Goal: Task Accomplishment & Management: Complete application form

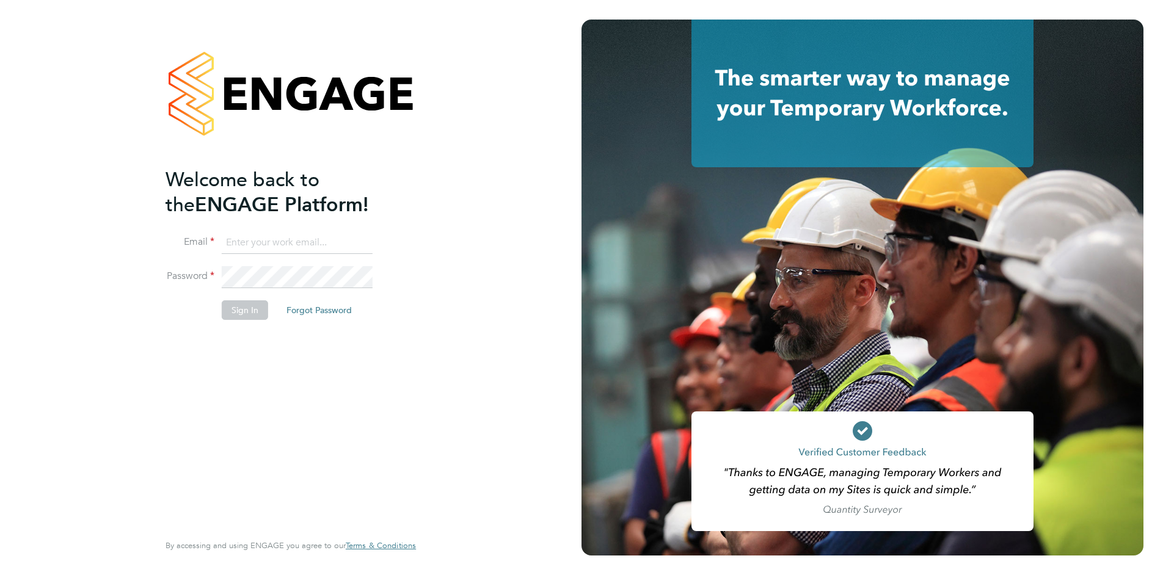
type input "tom.meachin@danielowen.co.uk"
click at [253, 313] on button "Sign In" at bounding box center [245, 310] width 46 height 20
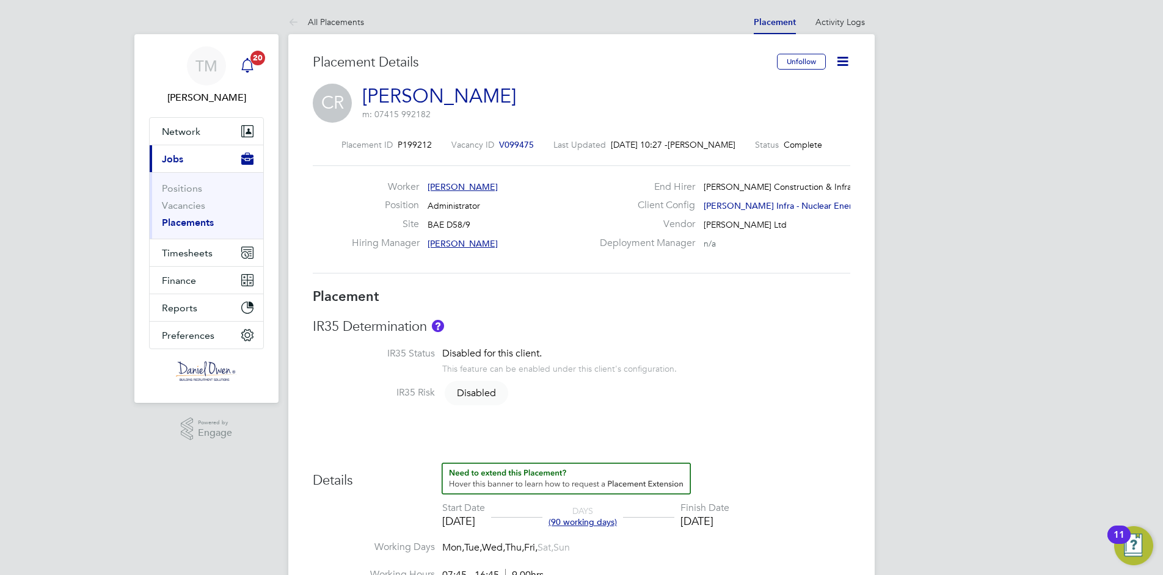
click at [258, 65] on div "Main navigation" at bounding box center [247, 66] width 24 height 24
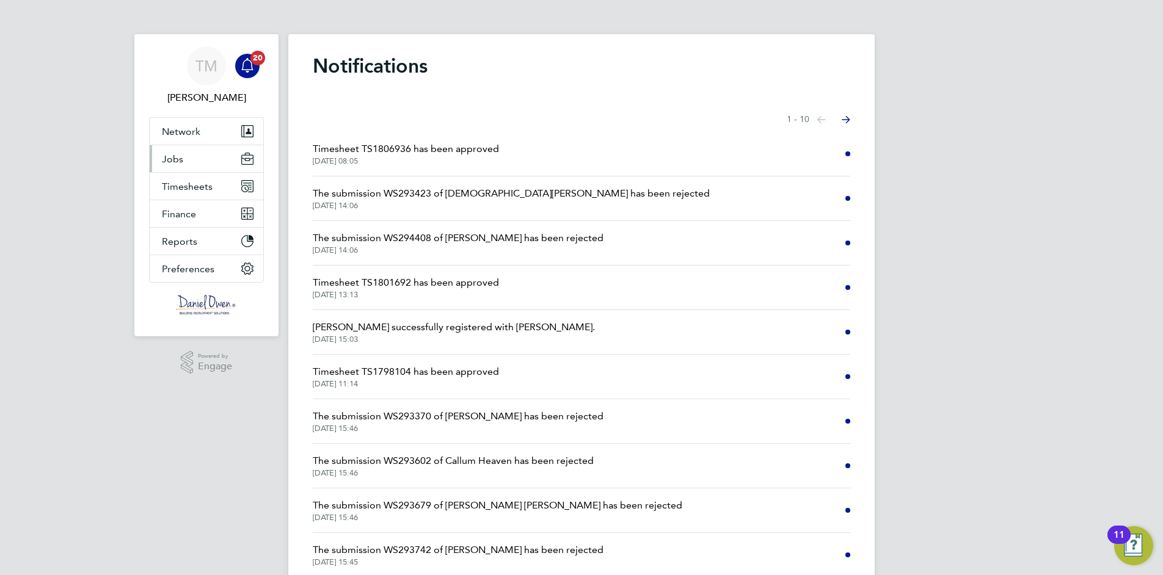
click at [181, 155] on span "Jobs" at bounding box center [172, 159] width 21 height 12
click at [187, 158] on button "Jobs" at bounding box center [207, 158] width 114 height 27
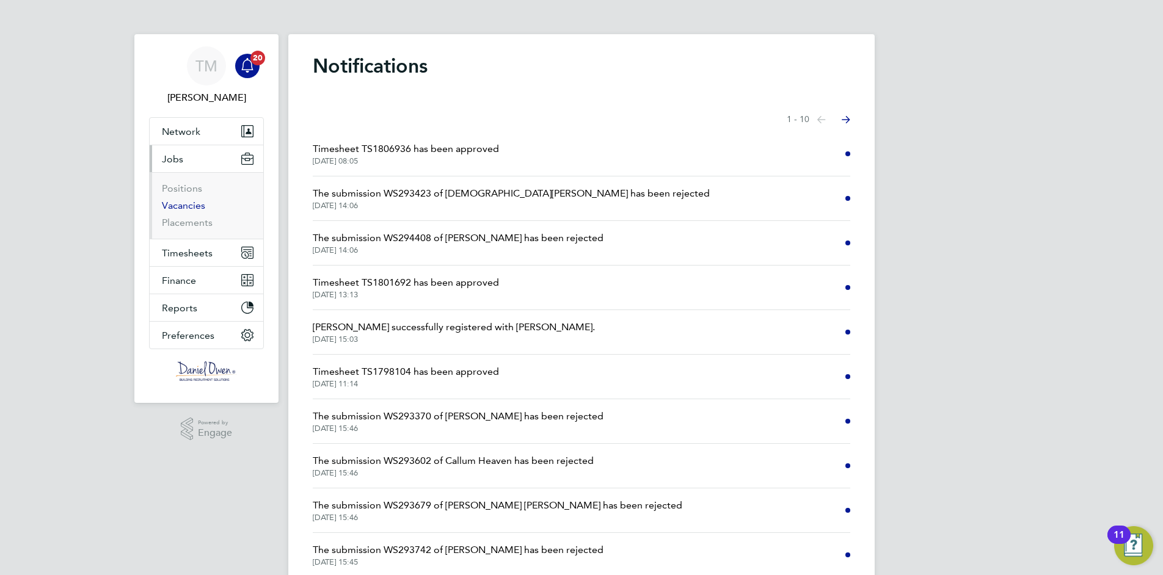
click at [196, 205] on link "Vacancies" at bounding box center [183, 206] width 43 height 12
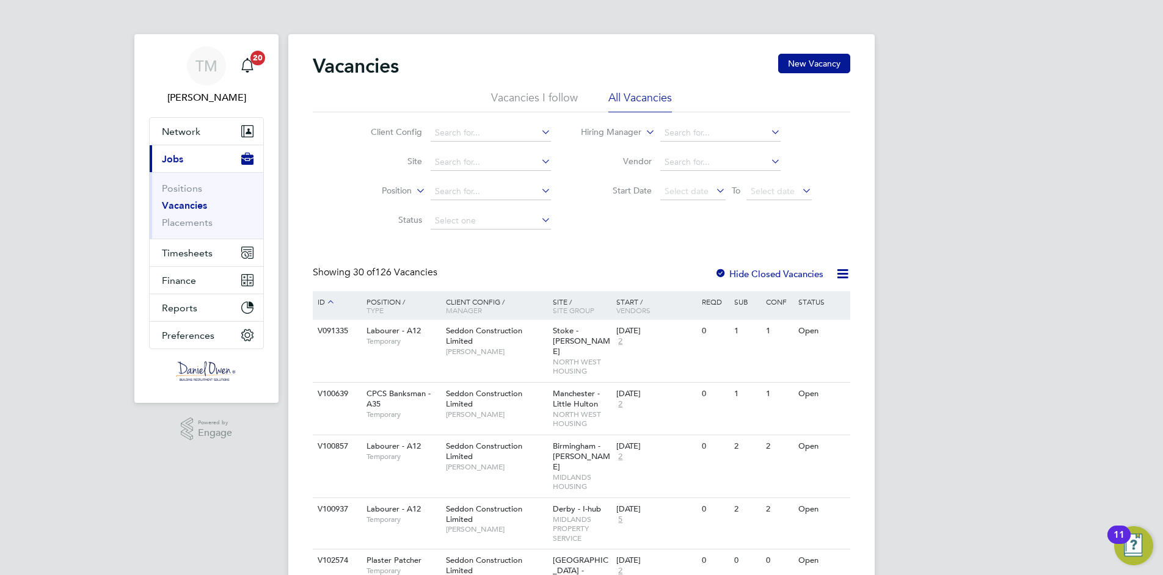
click at [539, 133] on icon at bounding box center [539, 131] width 0 height 17
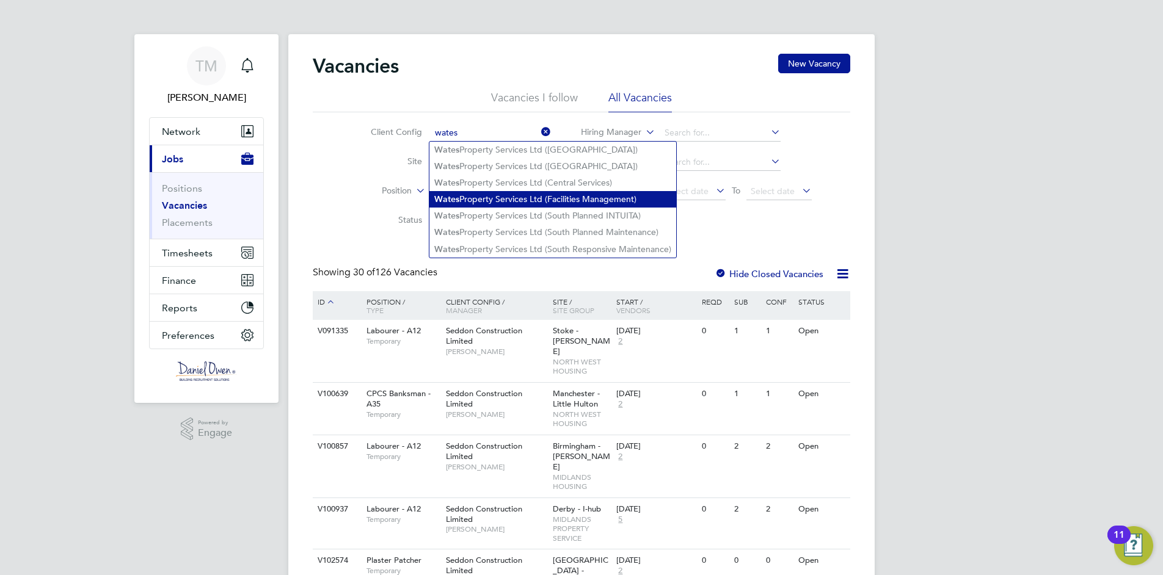
click at [592, 199] on li "Wates Property Services Ltd (Facilities Management)" at bounding box center [552, 199] width 247 height 16
type input "Wates Property Services Ltd (Facilities Management)"
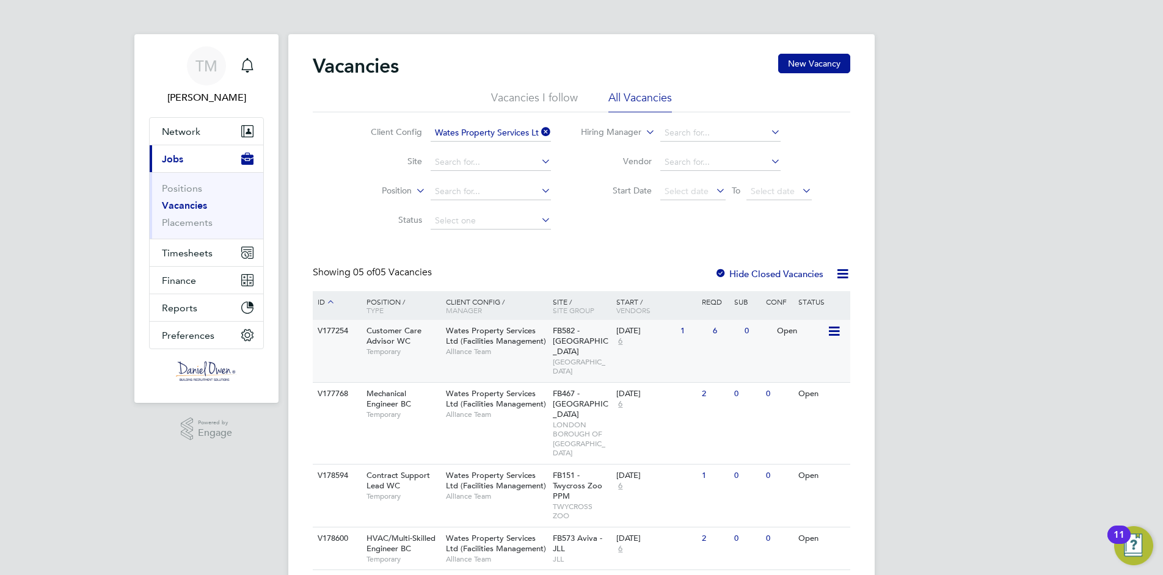
scroll to position [52, 0]
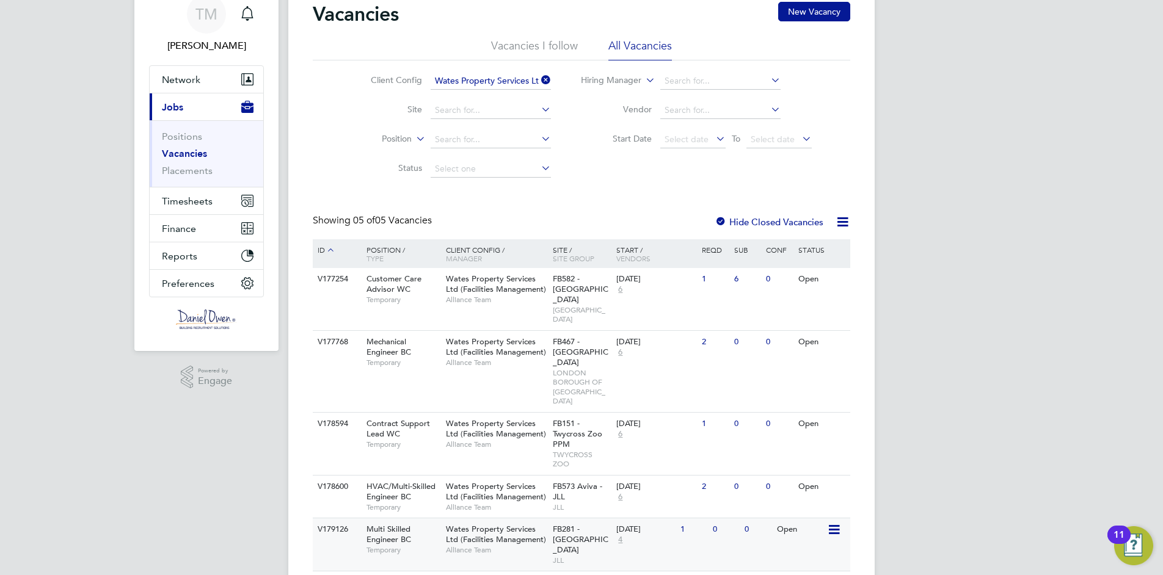
click at [836, 523] on icon at bounding box center [833, 530] width 12 height 15
click at [824, 529] on li "View Details" at bounding box center [804, 528] width 71 height 17
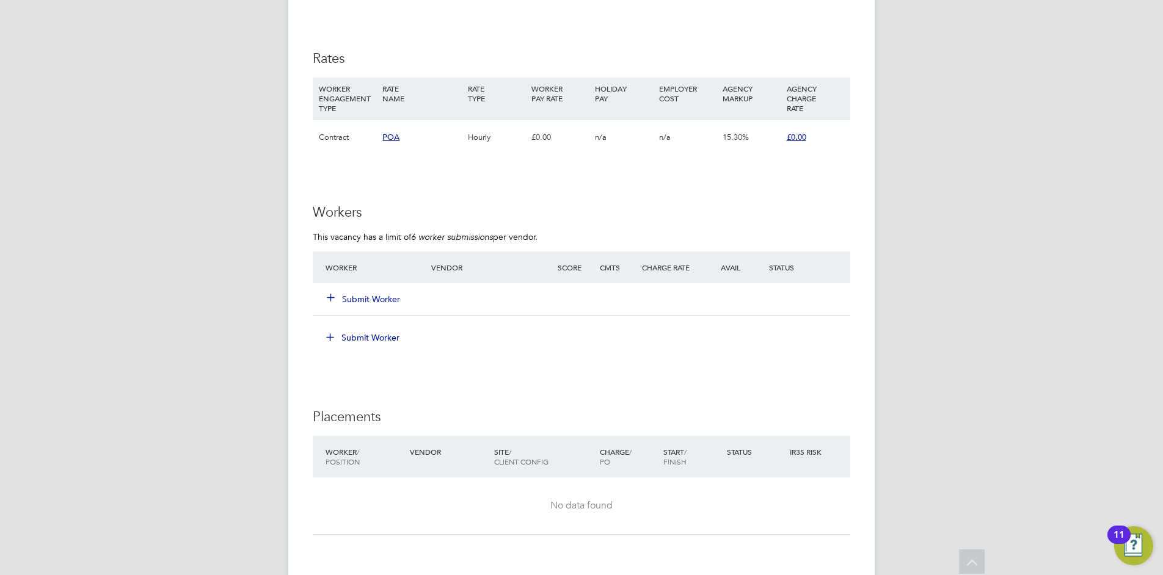
scroll to position [916, 0]
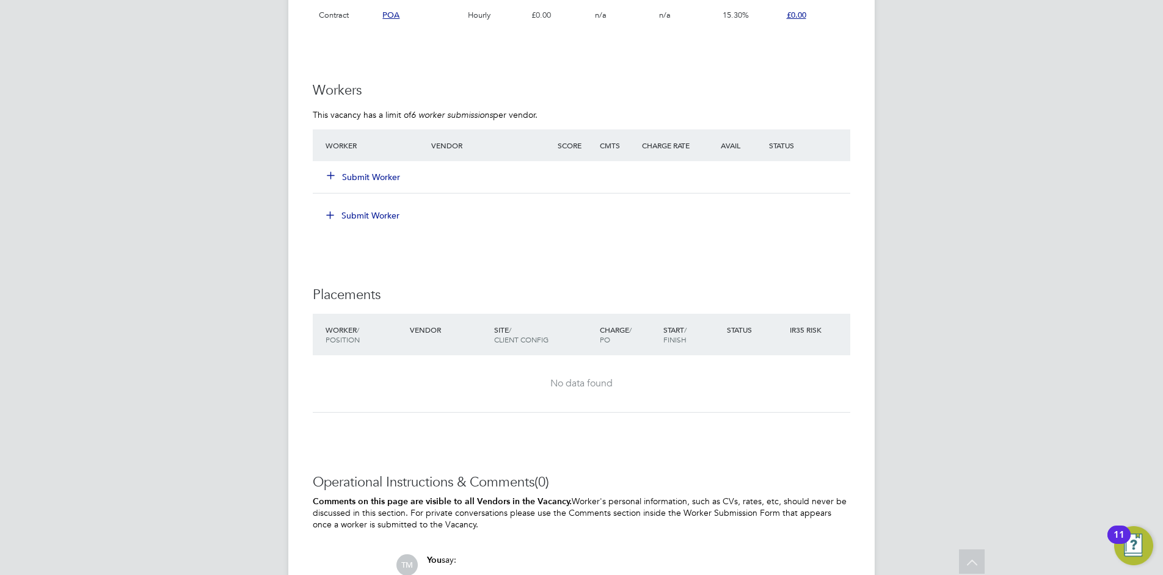
click at [358, 171] on button "Submit Worker" at bounding box center [363, 177] width 73 height 12
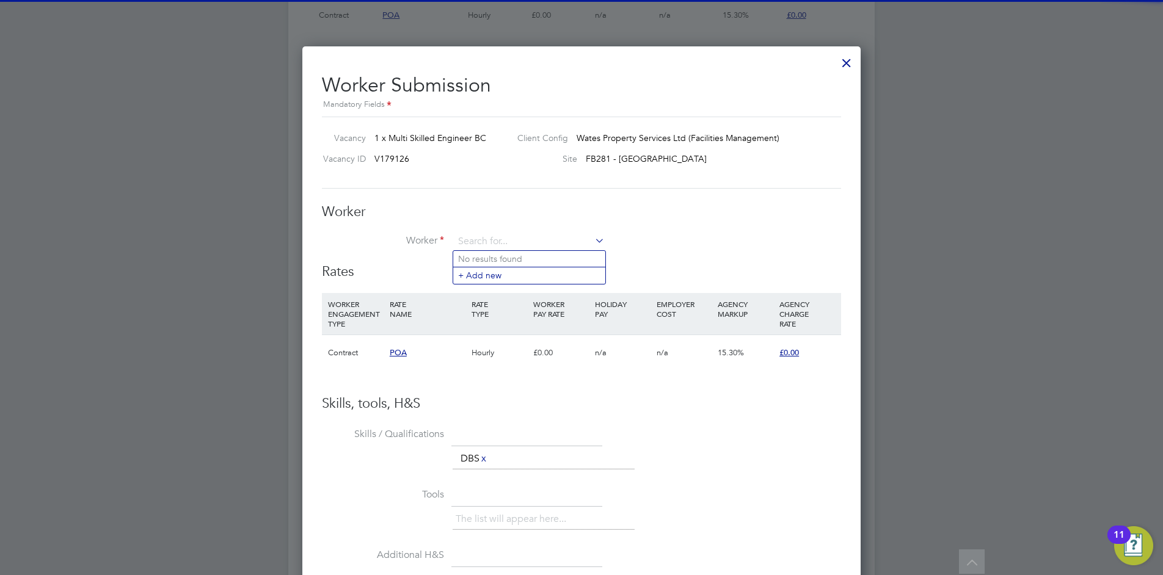
scroll to position [0, 0]
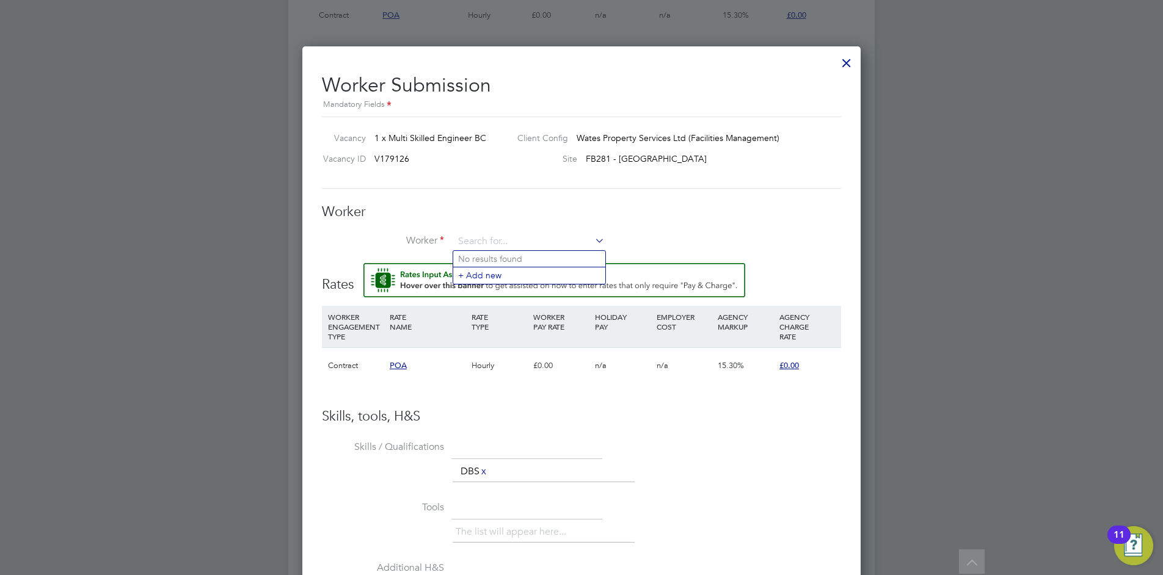
click at [843, 60] on div at bounding box center [846, 60] width 22 height 22
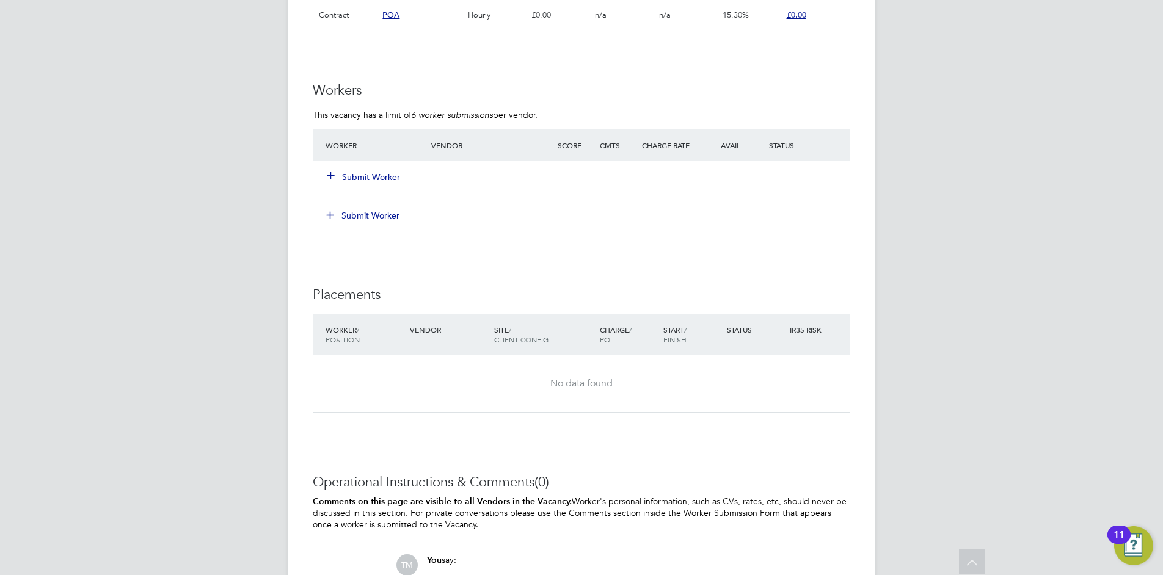
click at [368, 170] on div "Submit Worker" at bounding box center [385, 177] width 126 height 22
click at [385, 176] on button "Submit Worker" at bounding box center [363, 177] width 73 height 12
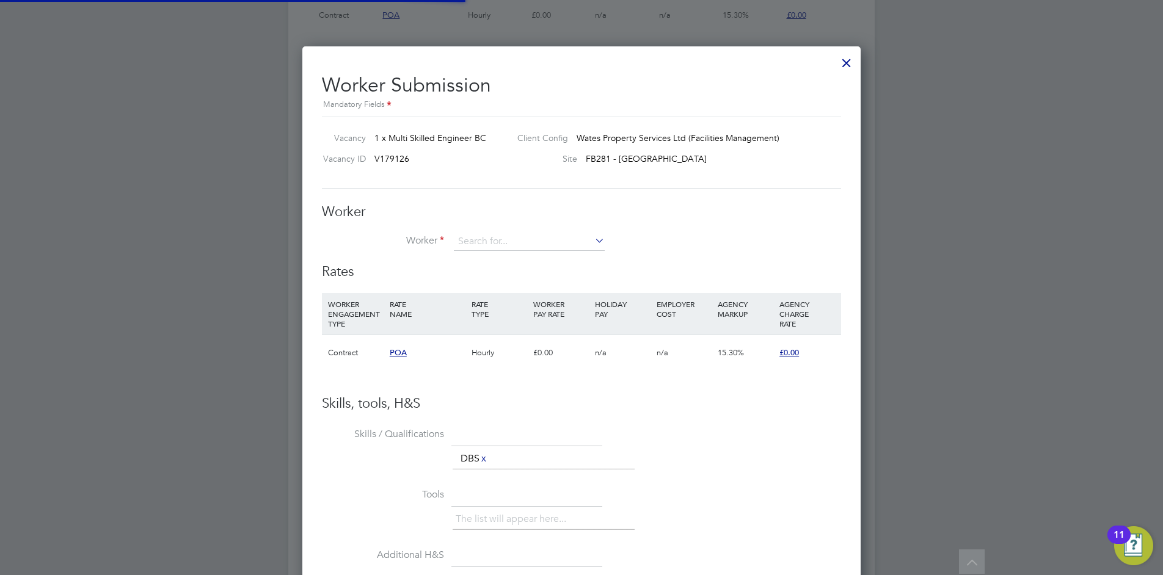
scroll to position [6, 6]
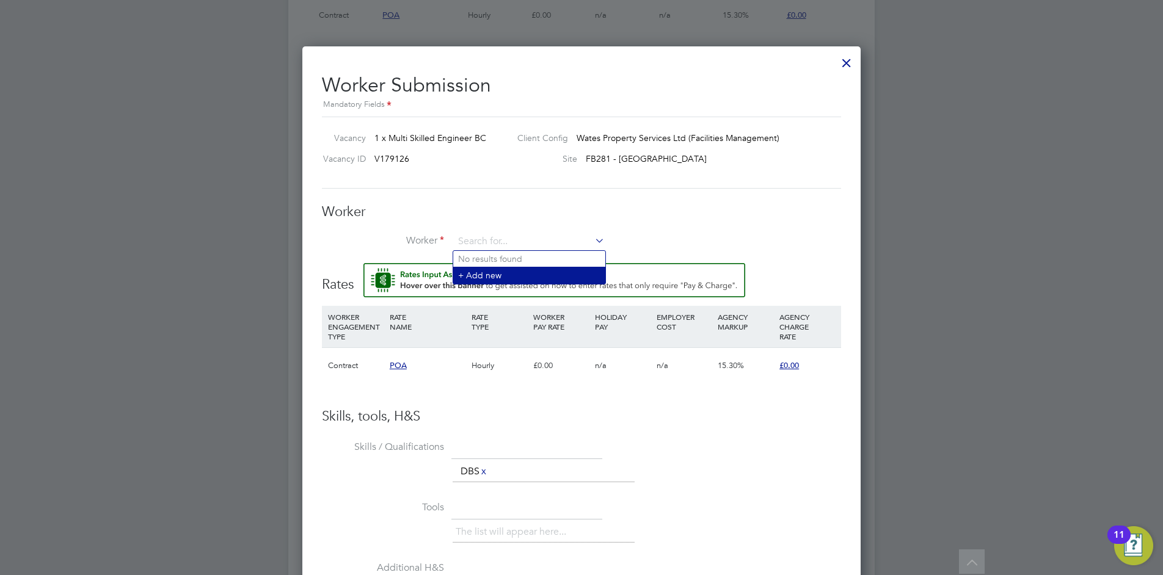
click at [508, 277] on li "+ Add new" at bounding box center [529, 275] width 152 height 16
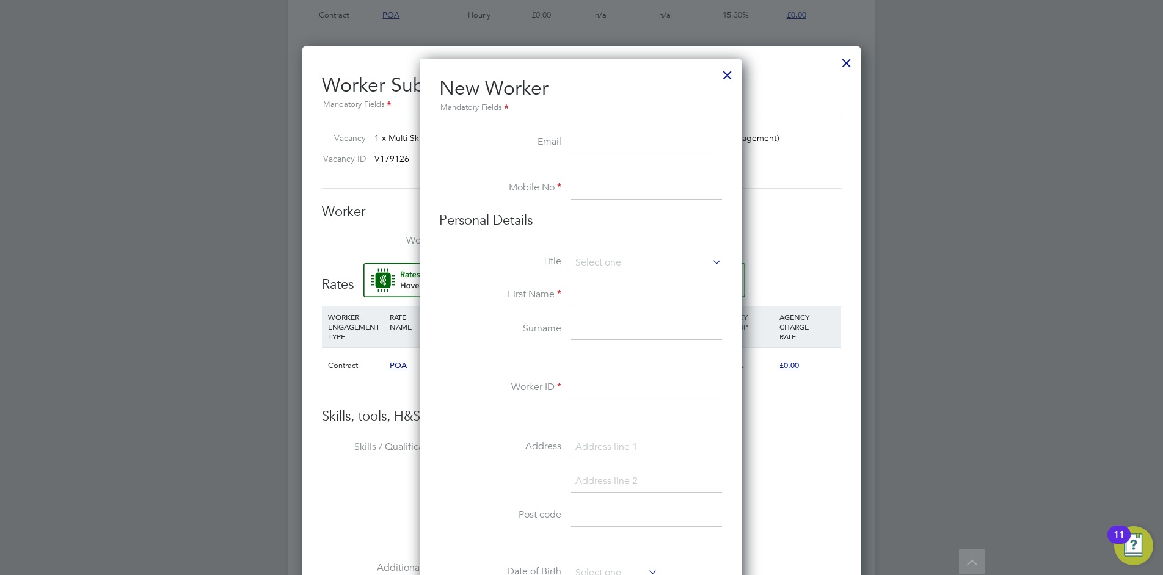
paste input "garcur1@hotmail.com"
type input "garcur1@hotmail.com"
click at [618, 187] on input at bounding box center [646, 189] width 151 height 22
type input "07518 694606"
click at [642, 261] on input at bounding box center [646, 263] width 151 height 18
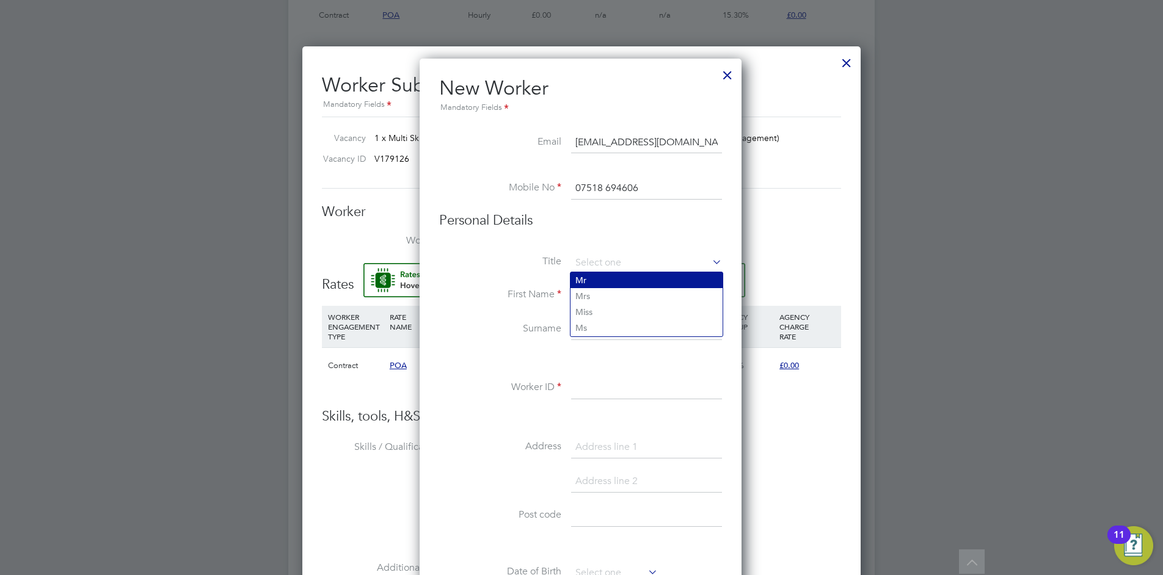
click at [620, 283] on li "Mr" at bounding box center [646, 280] width 152 height 16
type input "Mr"
click at [616, 294] on input at bounding box center [646, 296] width 151 height 22
type input "Gary"
type input "Curley"
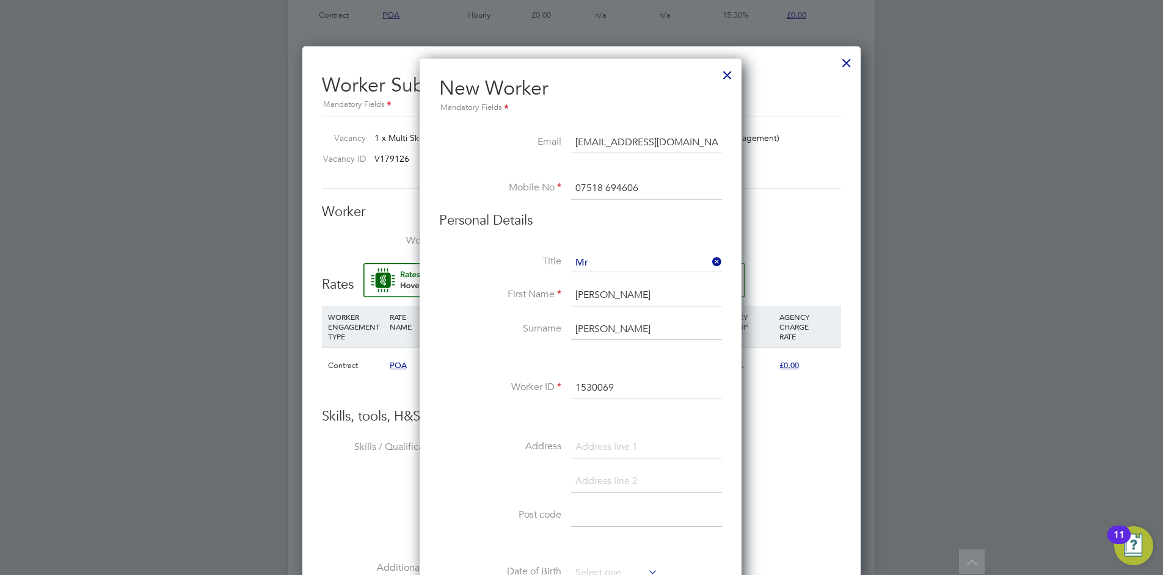
scroll to position [977, 0]
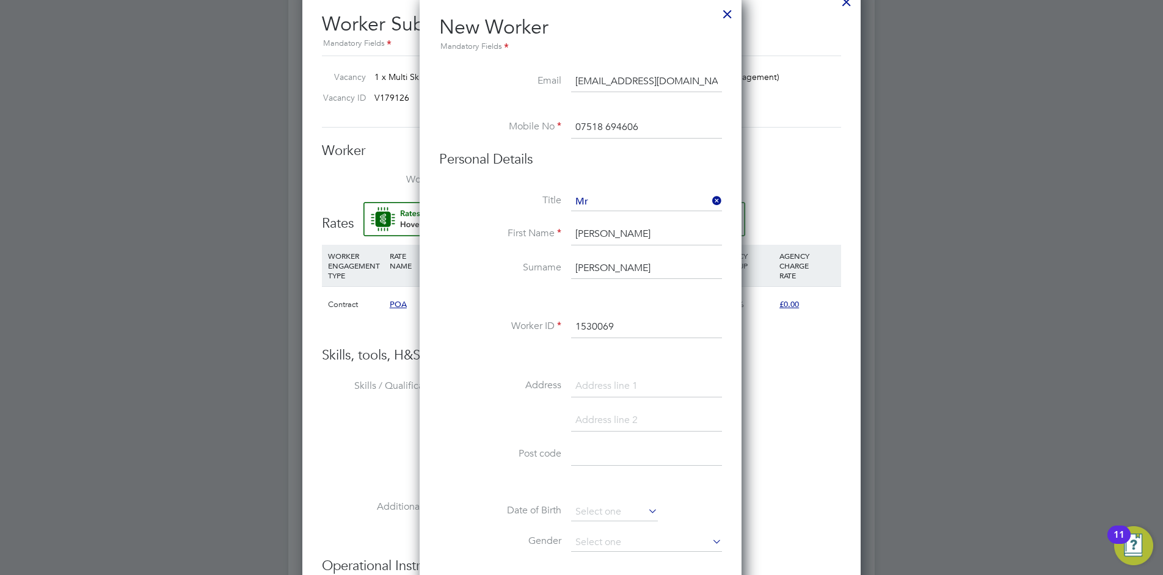
type input "1530069"
click at [609, 374] on div "Title Mr First Name Gary Surname Curley Worker ID 1530069 Address Post code Dat…" at bounding box center [580, 414] width 283 height 443
click at [618, 380] on input at bounding box center [646, 387] width 151 height 22
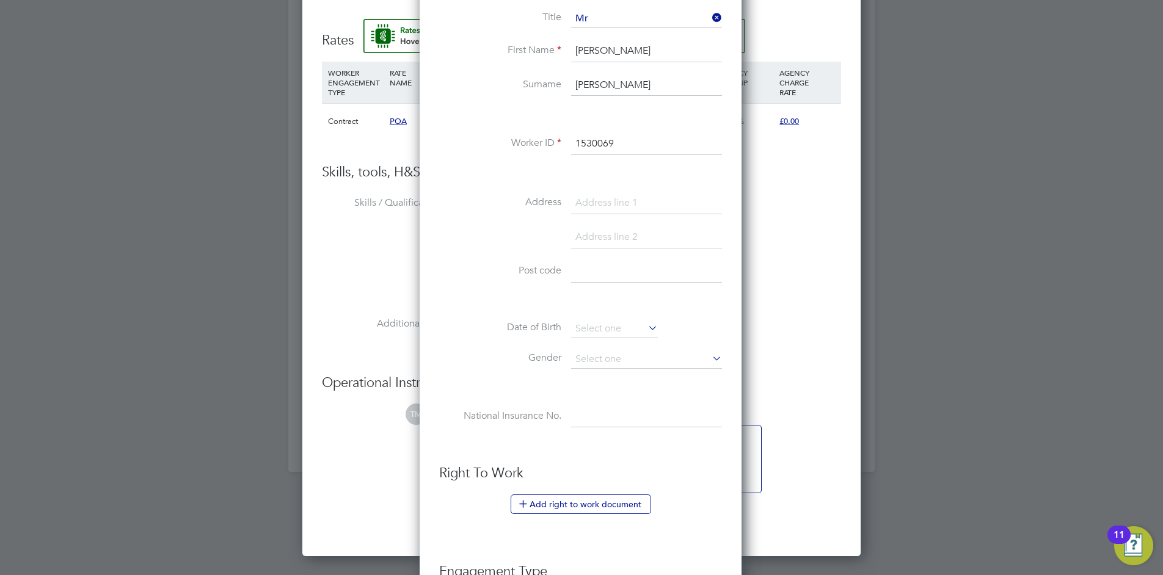
scroll to position [1405, 0]
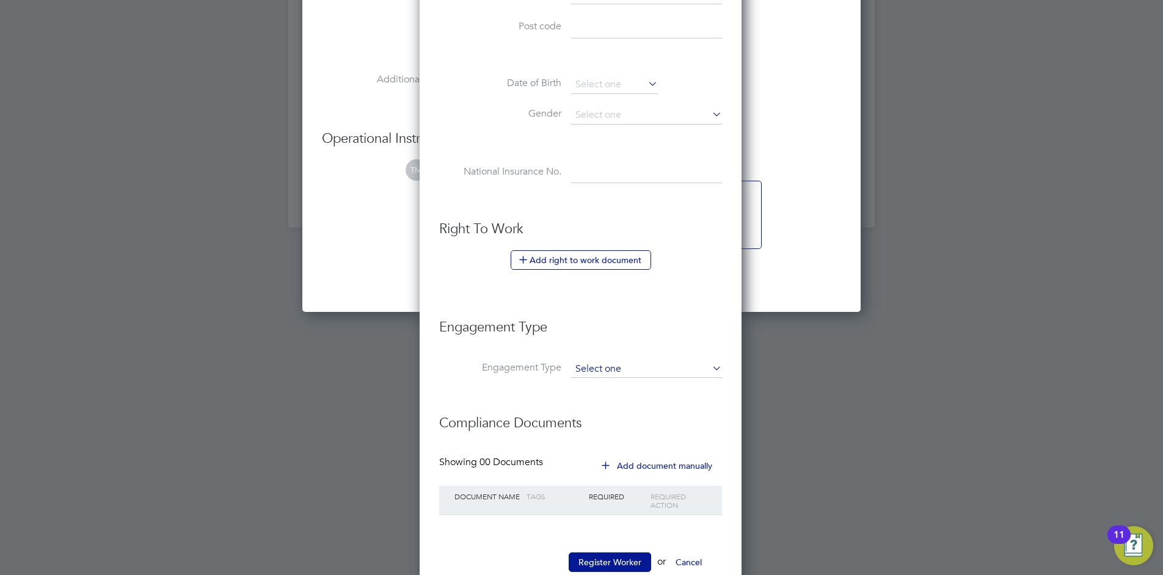
click at [705, 368] on input at bounding box center [646, 369] width 151 height 17
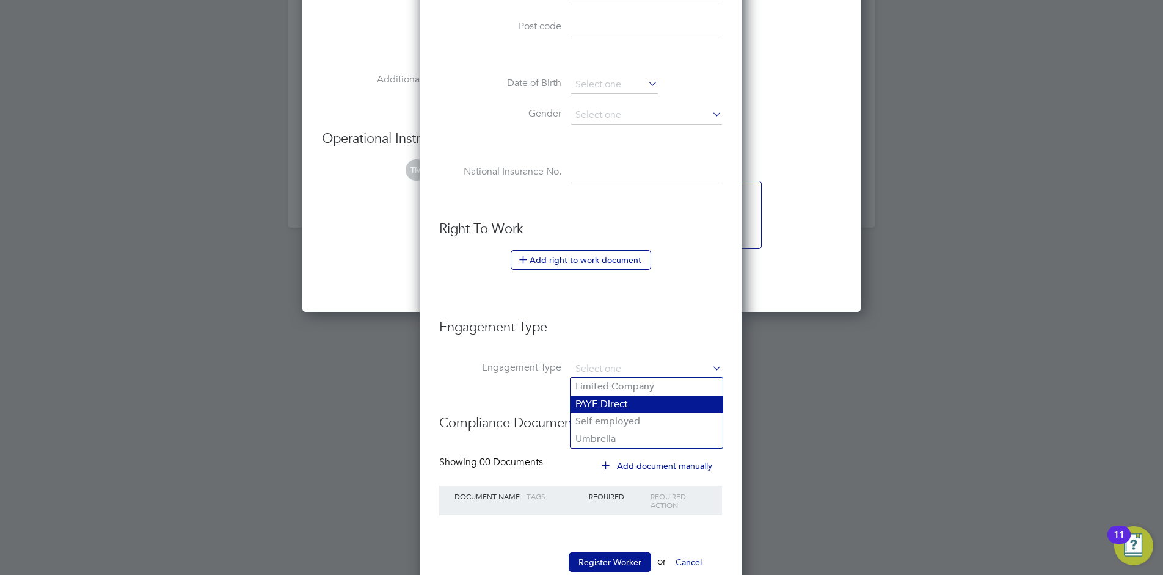
click at [664, 404] on li "PAYE Direct" at bounding box center [646, 405] width 152 height 18
type input "PAYE Direct"
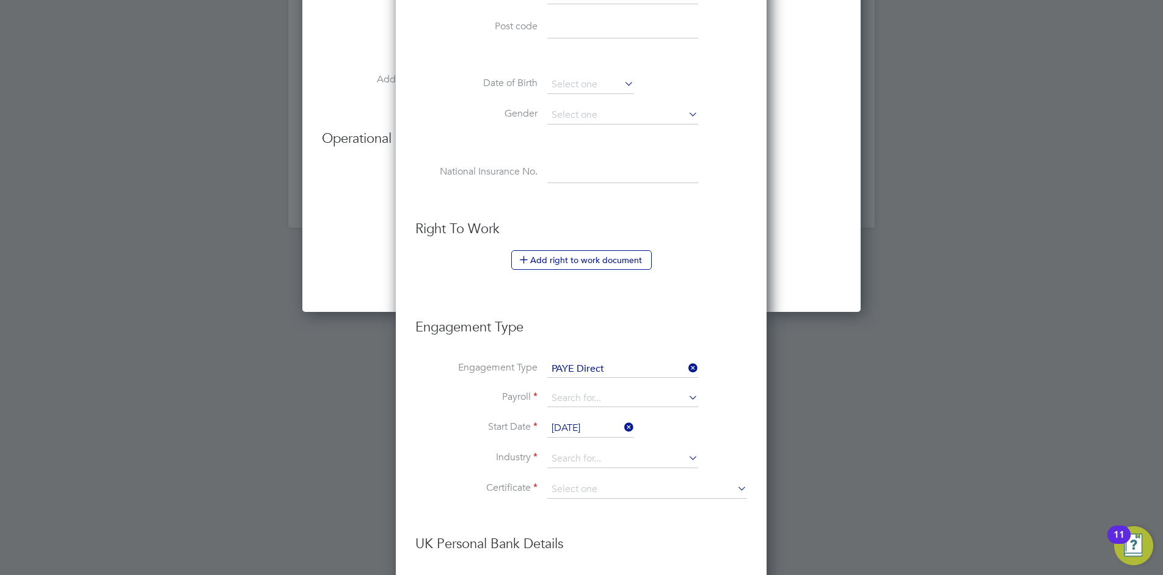
scroll to position [1588, 0]
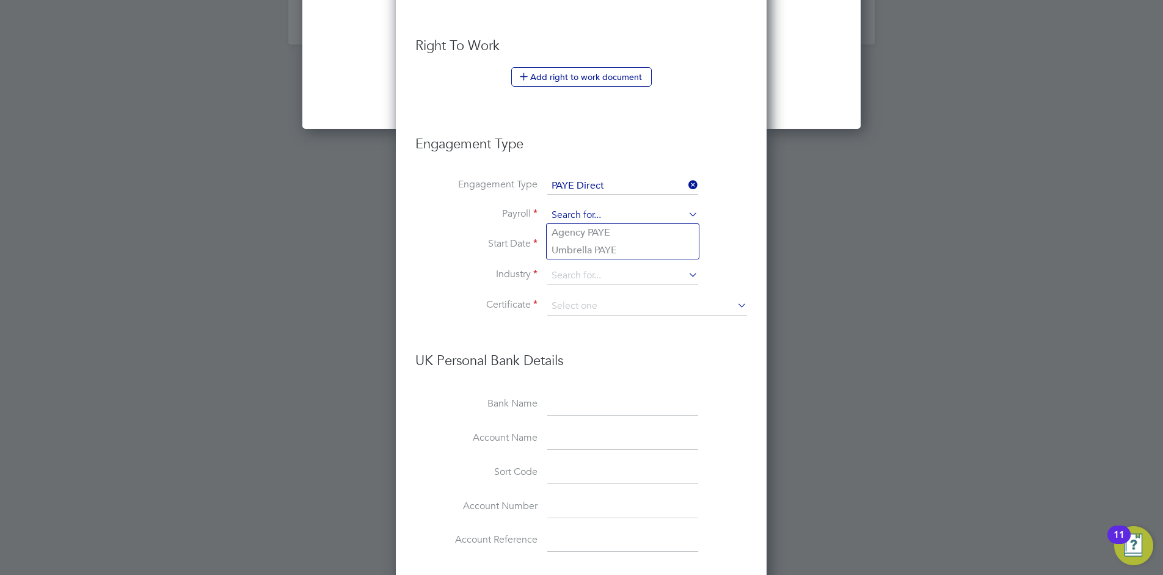
click at [642, 220] on input at bounding box center [622, 215] width 151 height 17
click at [647, 230] on li "Agency PAYE" at bounding box center [623, 233] width 152 height 18
type input "Agency PAYE"
click at [686, 278] on icon at bounding box center [686, 274] width 0 height 17
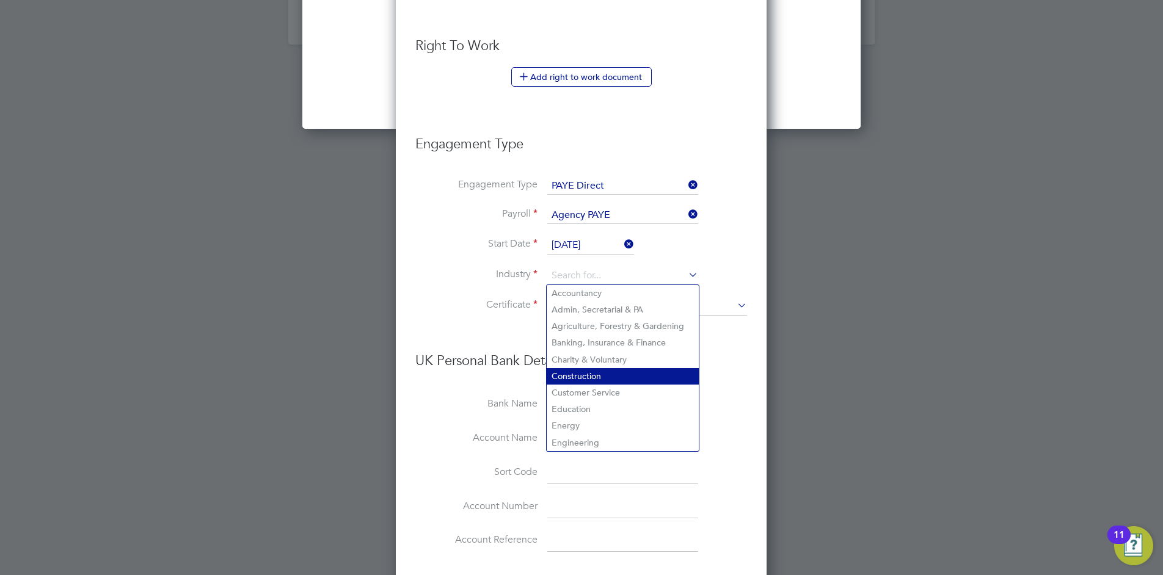
scroll to position [1795, 0]
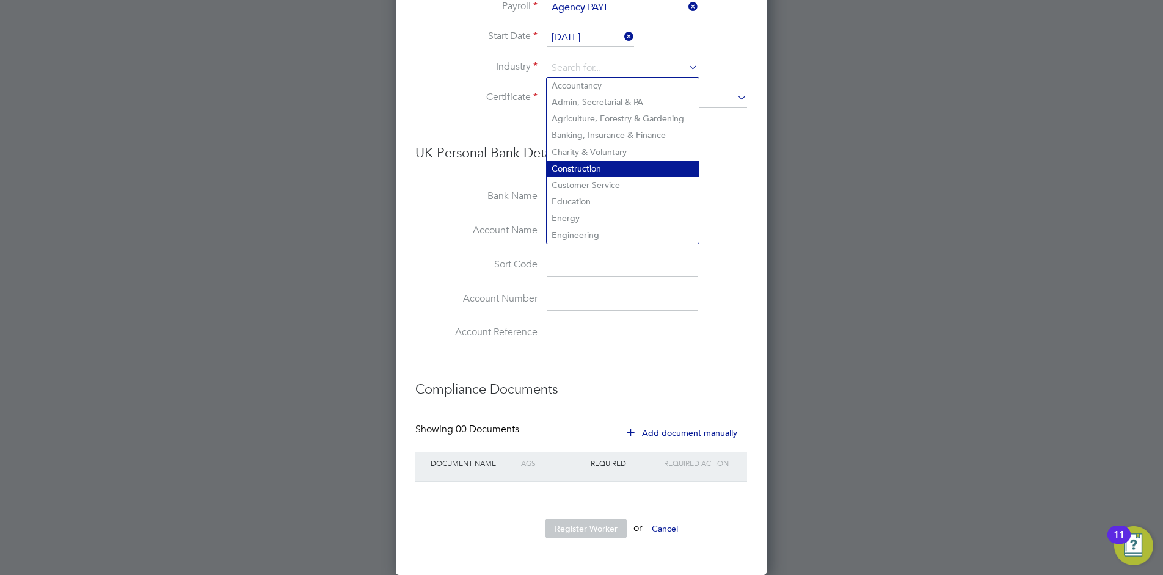
click at [635, 166] on li "Construction" at bounding box center [623, 169] width 152 height 16
type input "Construction"
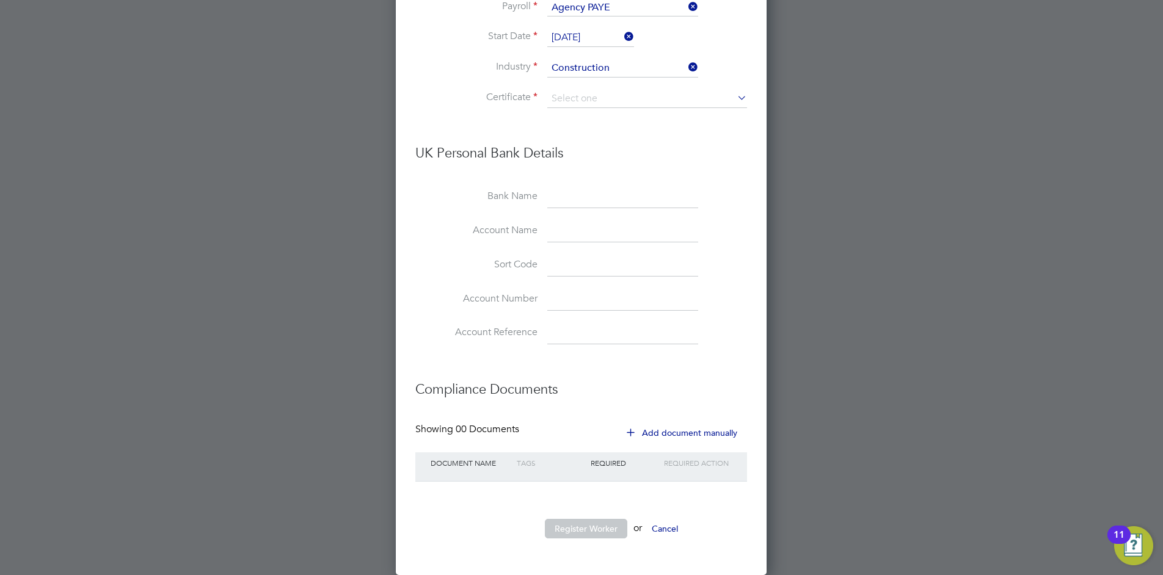
click at [735, 92] on icon at bounding box center [735, 97] width 0 height 17
click at [735, 98] on icon at bounding box center [735, 97] width 0 height 17
click at [551, 91] on input at bounding box center [647, 99] width 200 height 18
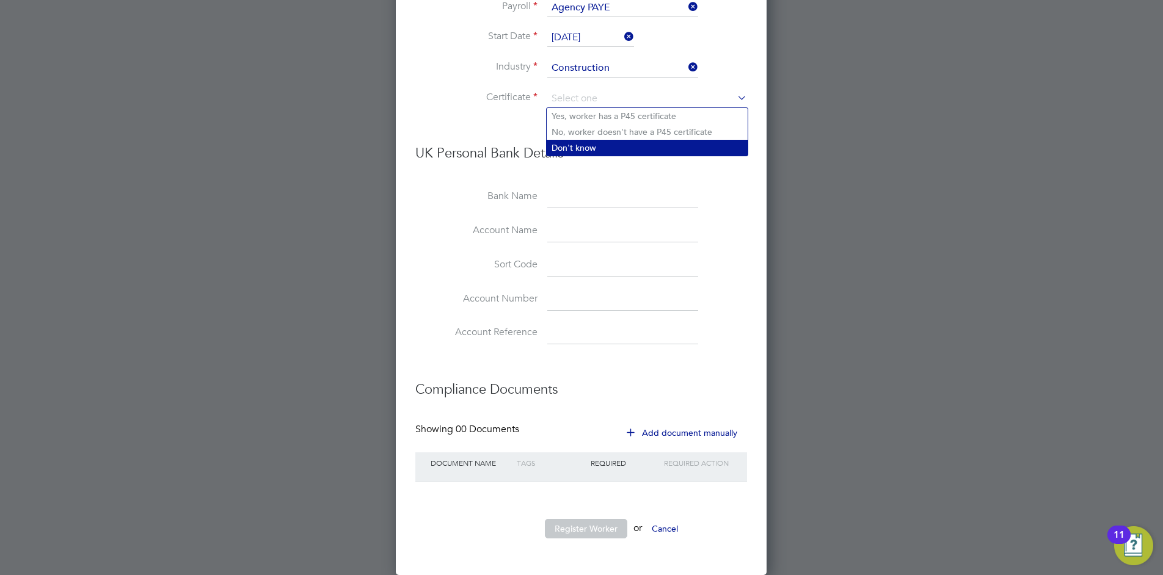
click at [592, 145] on li "Don't know" at bounding box center [647, 148] width 201 height 16
type input "Don't know"
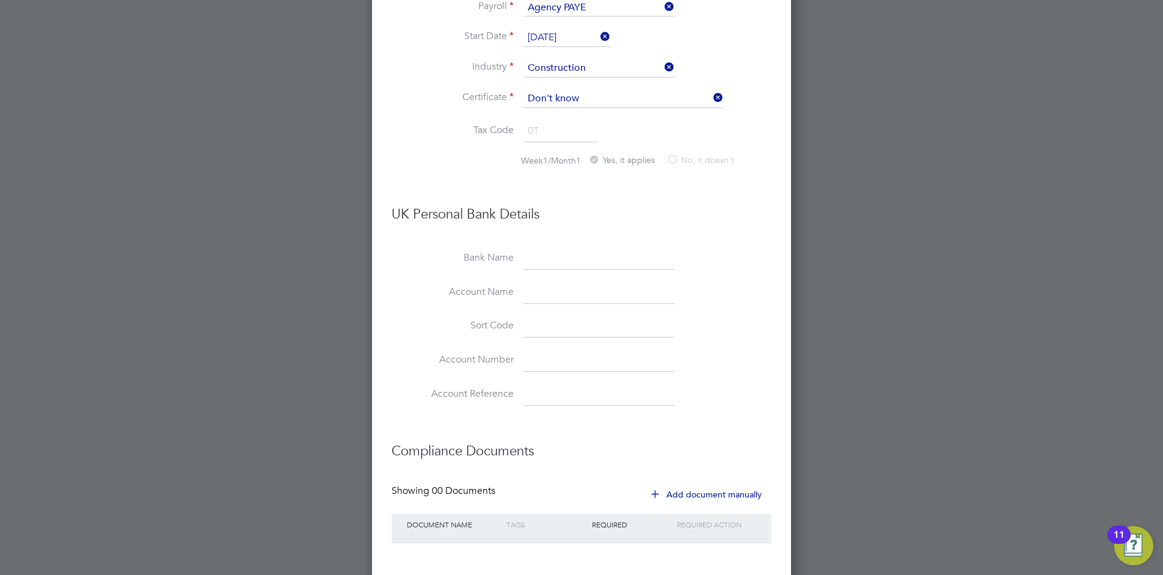
scroll to position [1856, 0]
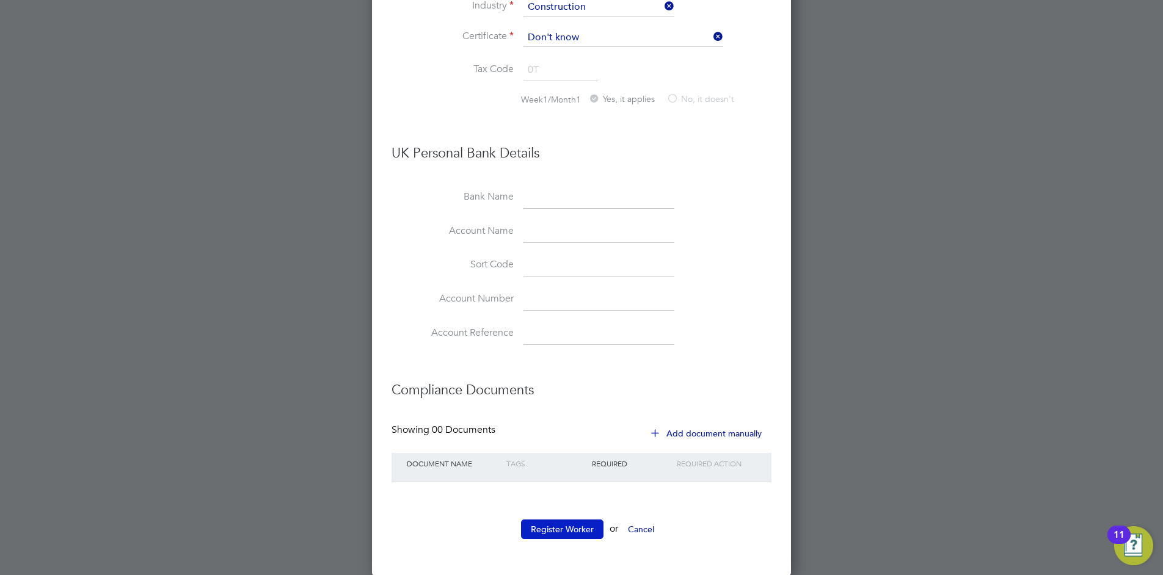
click at [580, 527] on button "Register Worker" at bounding box center [562, 530] width 82 height 20
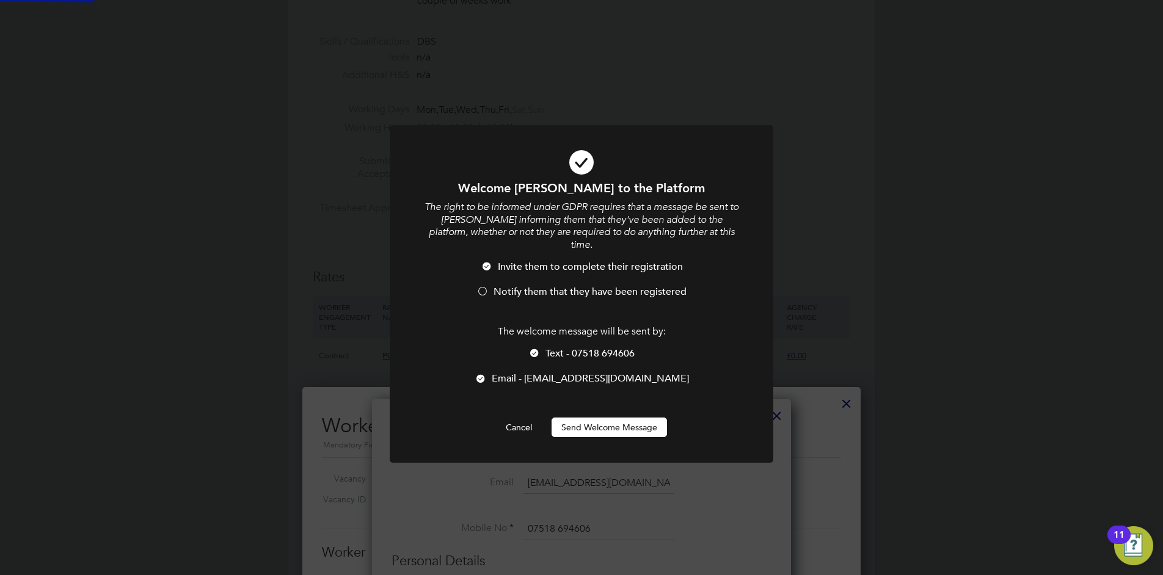
scroll to position [0, 0]
click at [540, 348] on div at bounding box center [534, 354] width 12 height 12
click at [487, 374] on div at bounding box center [480, 380] width 12 height 12
click at [530, 348] on div at bounding box center [534, 354] width 12 height 12
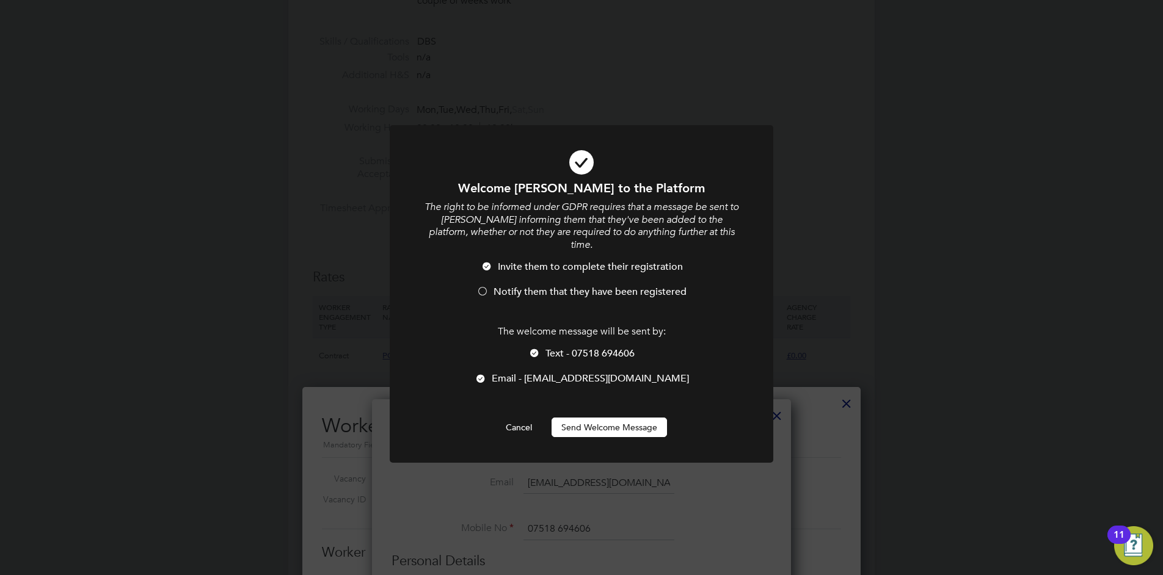
click at [533, 348] on div at bounding box center [534, 354] width 12 height 12
click at [528, 286] on span "Notify them that they have been registered" at bounding box center [589, 292] width 193 height 12
click at [536, 348] on div at bounding box center [534, 354] width 12 height 12
click at [612, 418] on button "Send Welcome Message" at bounding box center [608, 428] width 115 height 20
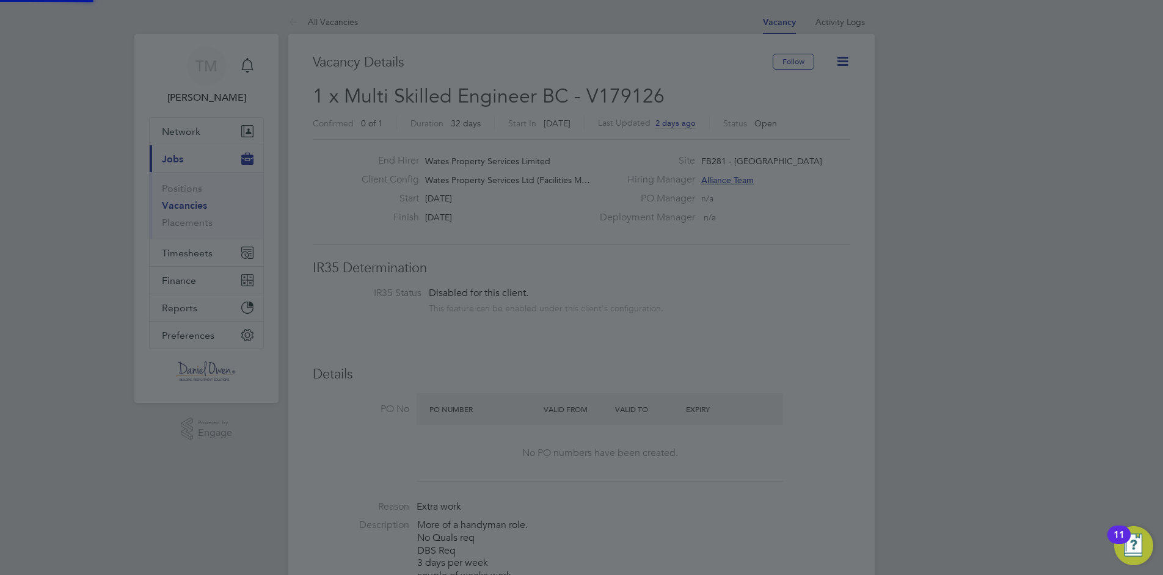
scroll to position [575, 0]
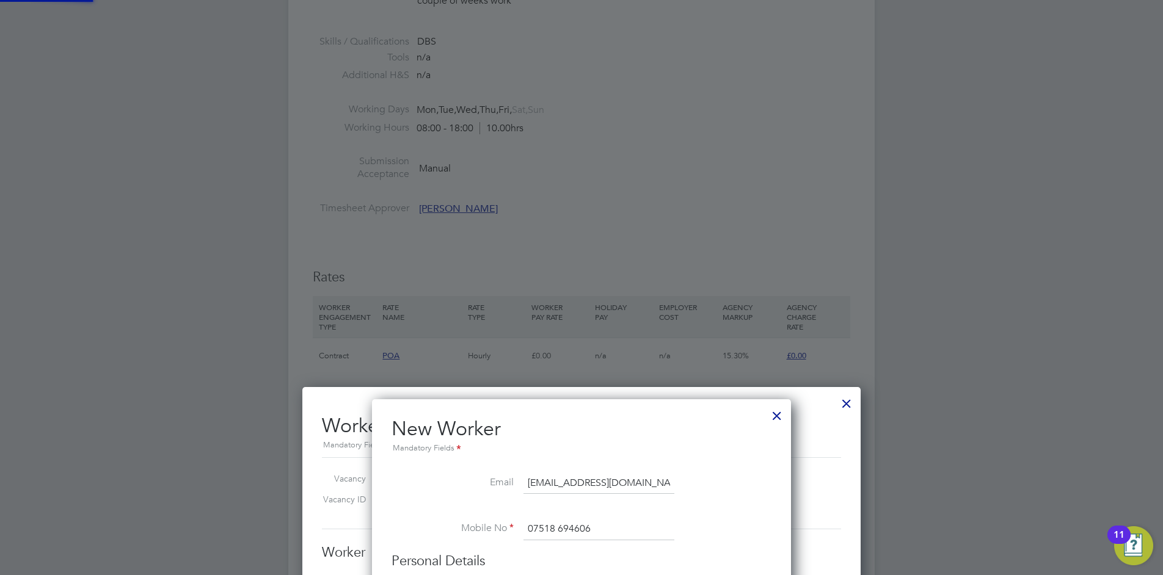
type input "Gary Curley (1530069)"
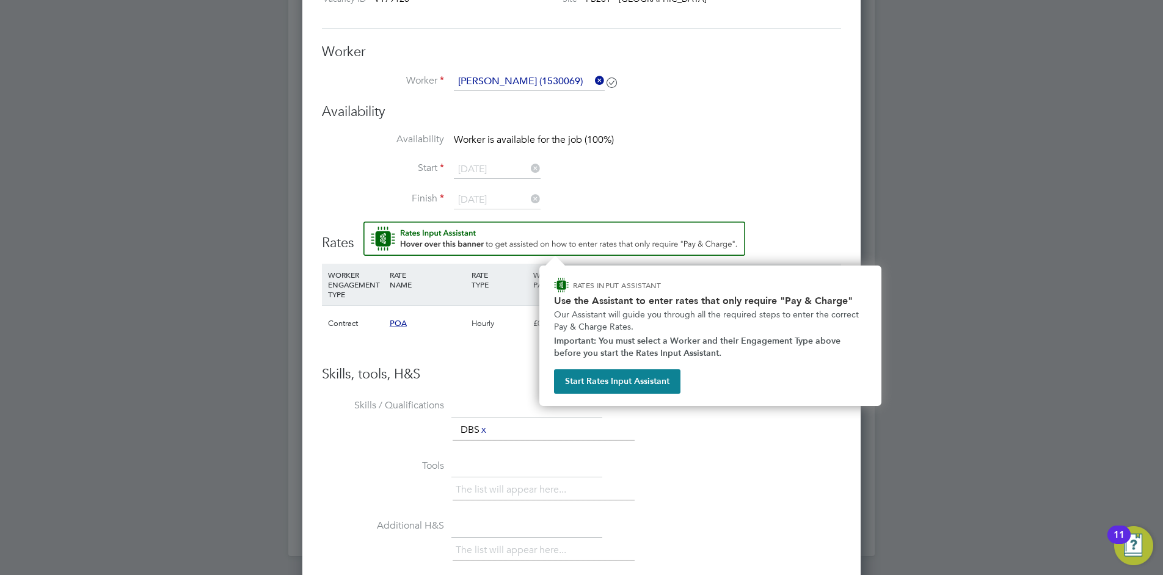
scroll to position [1137, 0]
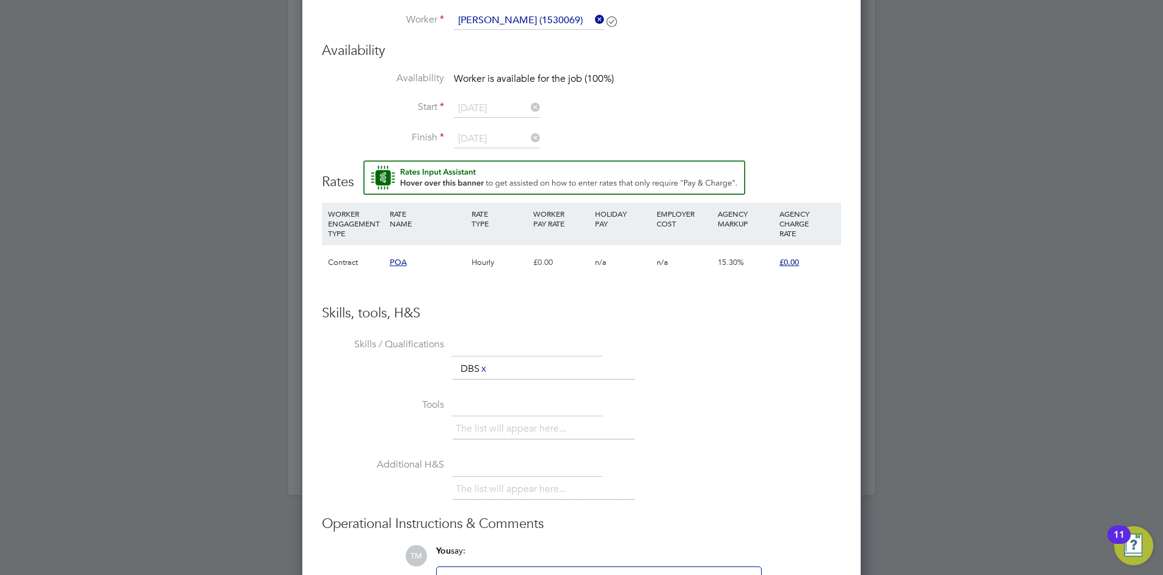
click at [467, 293] on li "WORKER ENGAGEMENT TYPE RATE NAME RATE TYPE WORKER PAY RATE HOLIDAY PAY EMPLOYER…" at bounding box center [581, 254] width 519 height 102
click at [399, 262] on span "POA" at bounding box center [398, 262] width 17 height 10
click at [554, 245] on div "£0.00" at bounding box center [561, 262] width 62 height 35
click at [791, 264] on span "£0.00" at bounding box center [789, 262] width 20 height 10
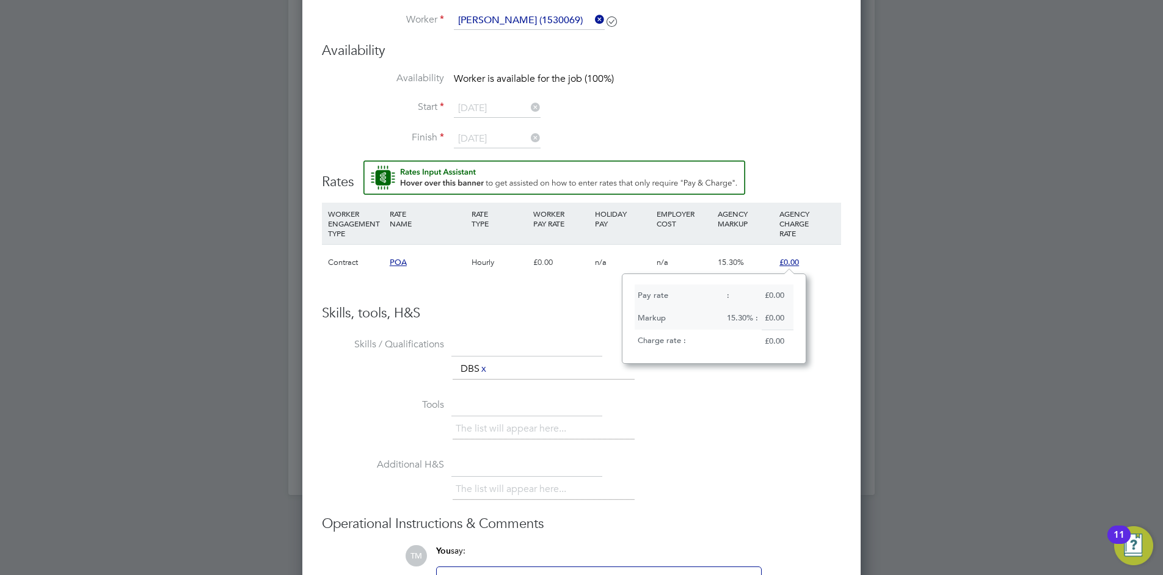
scroll to position [10, 20]
click at [775, 220] on div "AGENCY MARKUP" at bounding box center [745, 219] width 62 height 32
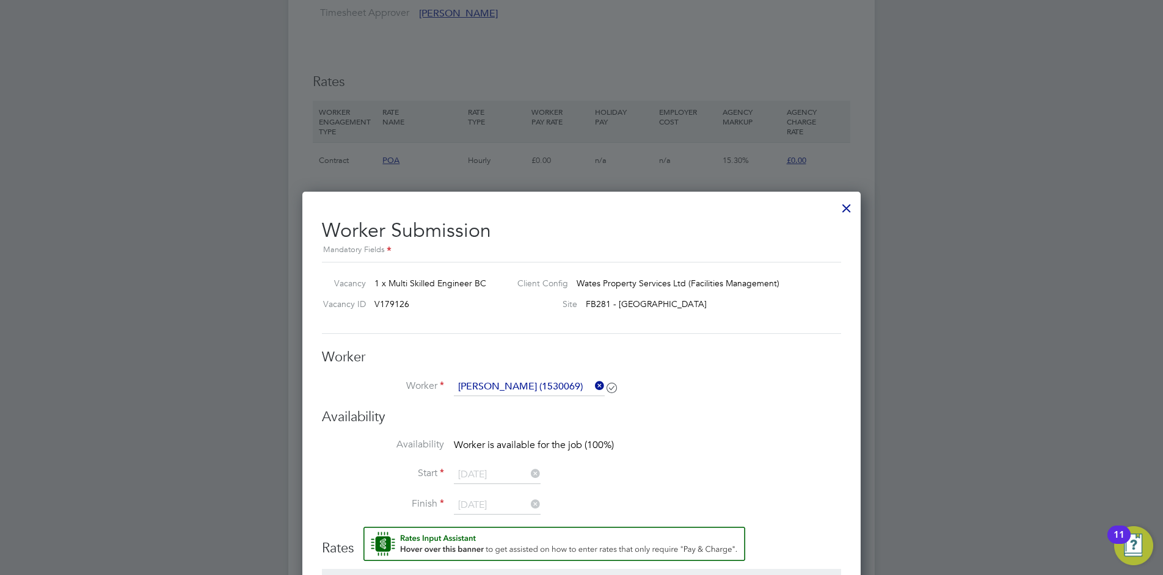
scroll to position [832, 0]
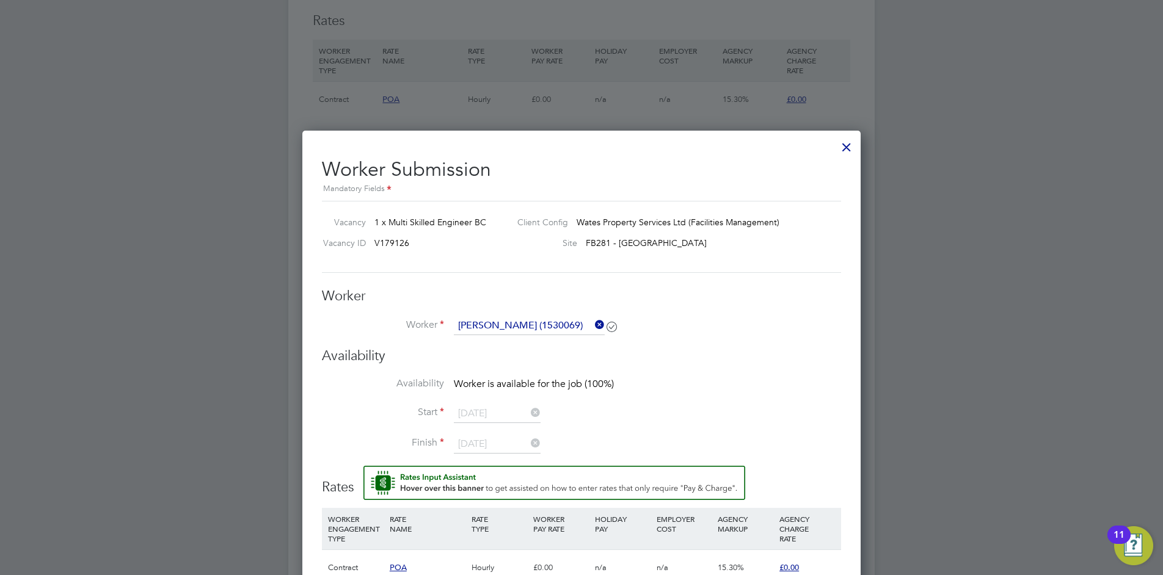
click at [614, 327] on icon at bounding box center [611, 326] width 9 height 9
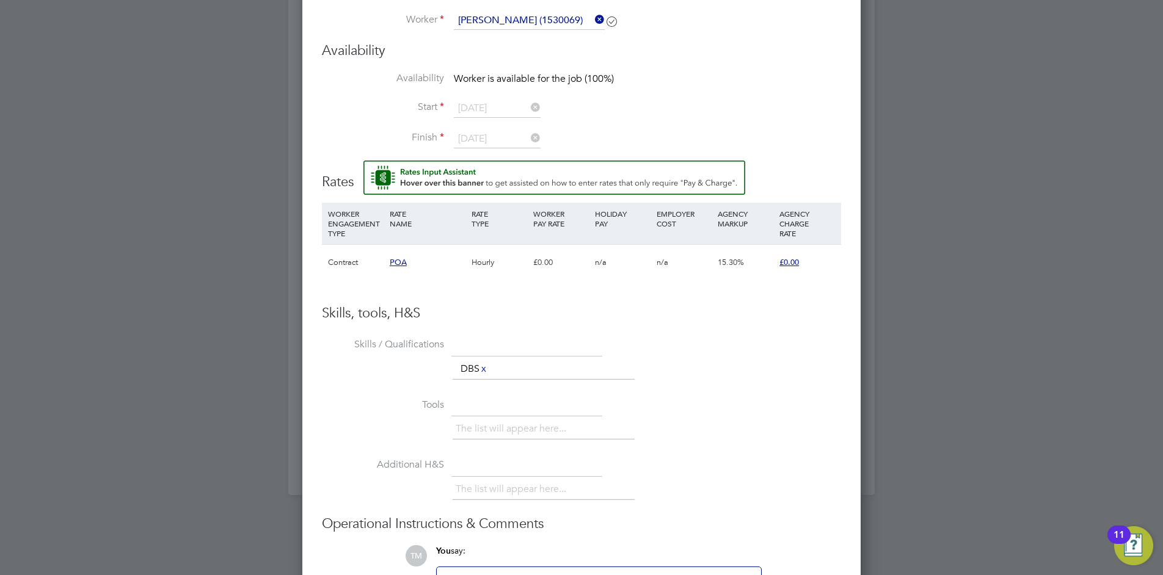
scroll to position [1259, 0]
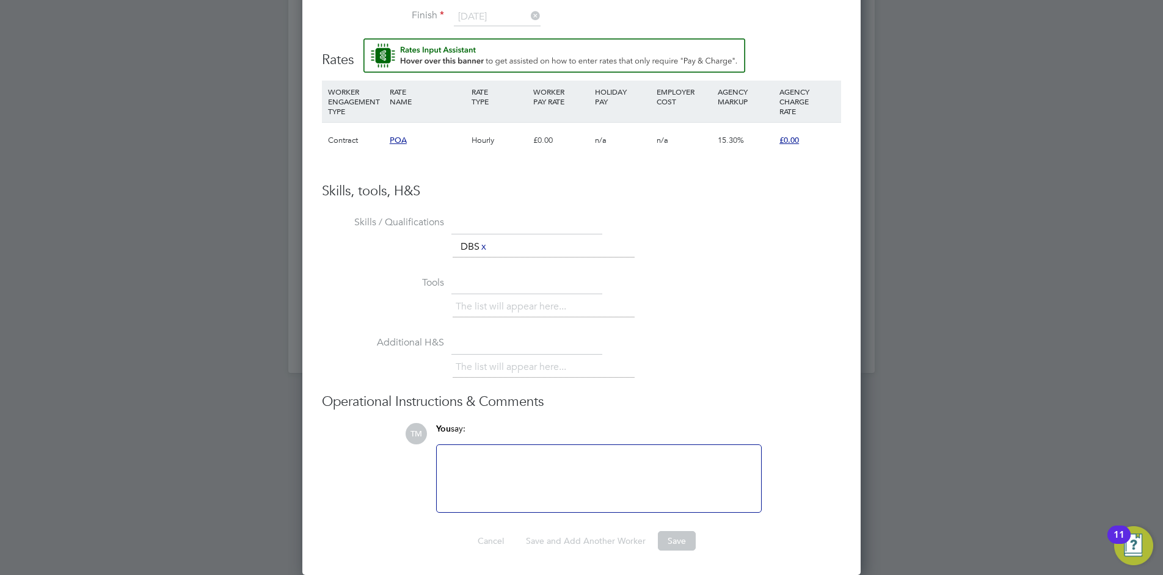
click at [606, 464] on div at bounding box center [599, 479] width 310 height 53
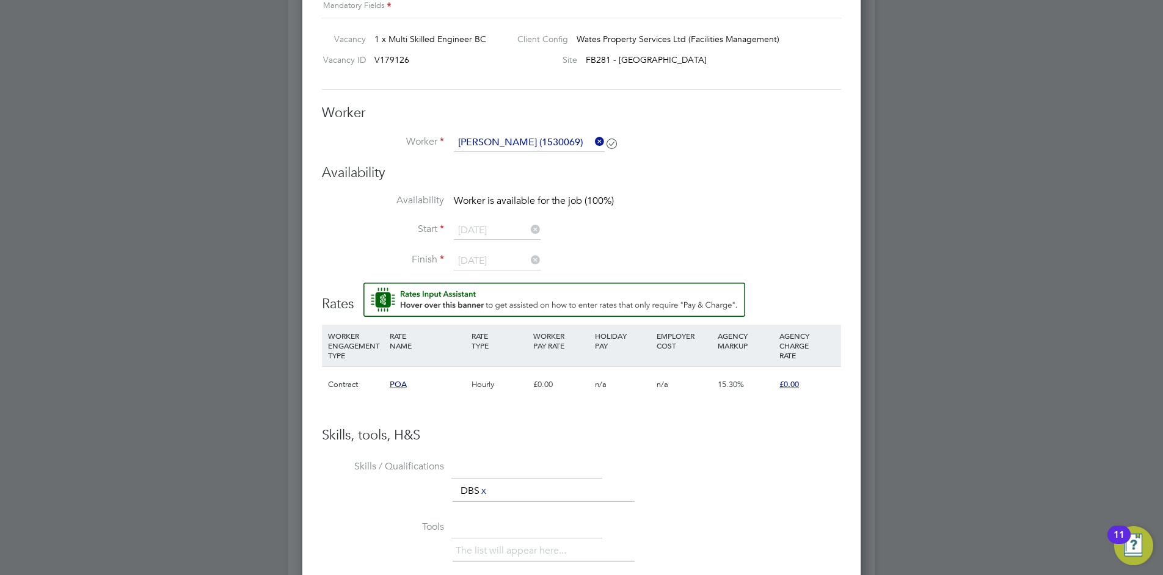
click at [784, 384] on span "£0.00" at bounding box center [789, 384] width 20 height 10
click at [390, 383] on span "POA" at bounding box center [398, 384] width 17 height 10
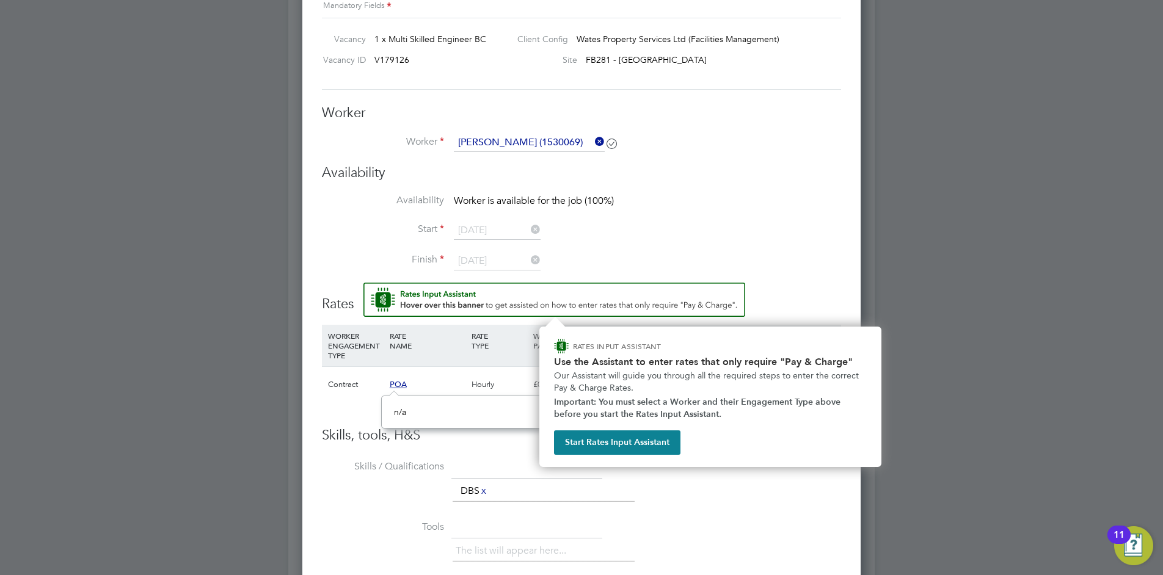
click at [435, 307] on img "Rate Assistant" at bounding box center [554, 300] width 382 height 34
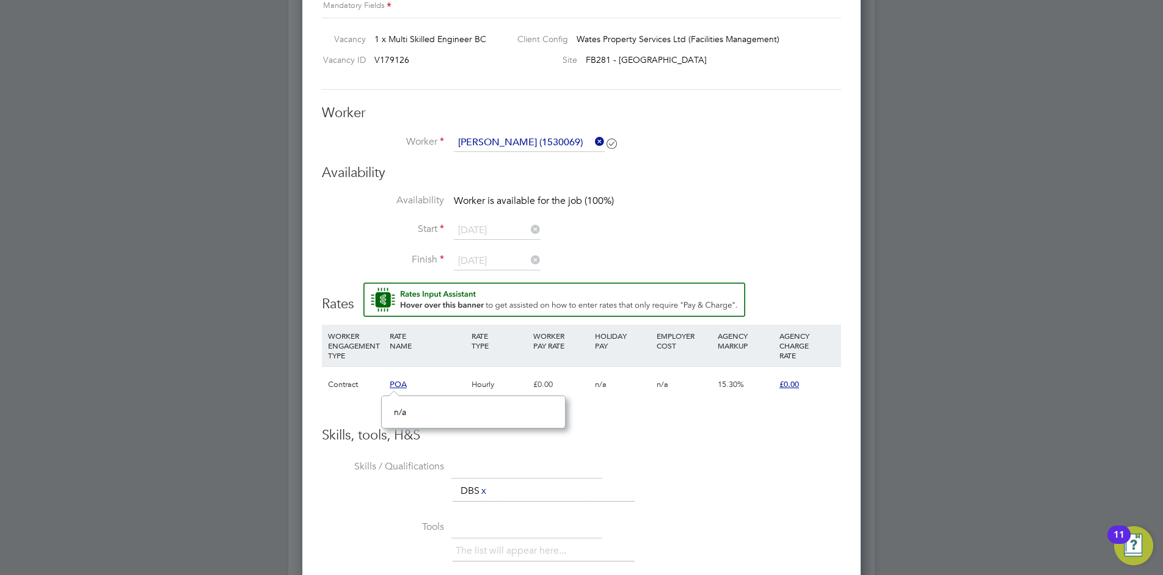
drag, startPoint x: 435, startPoint y: 307, endPoint x: 482, endPoint y: 315, distance: 48.4
click at [435, 307] on img "Rate Assistant" at bounding box center [554, 300] width 382 height 34
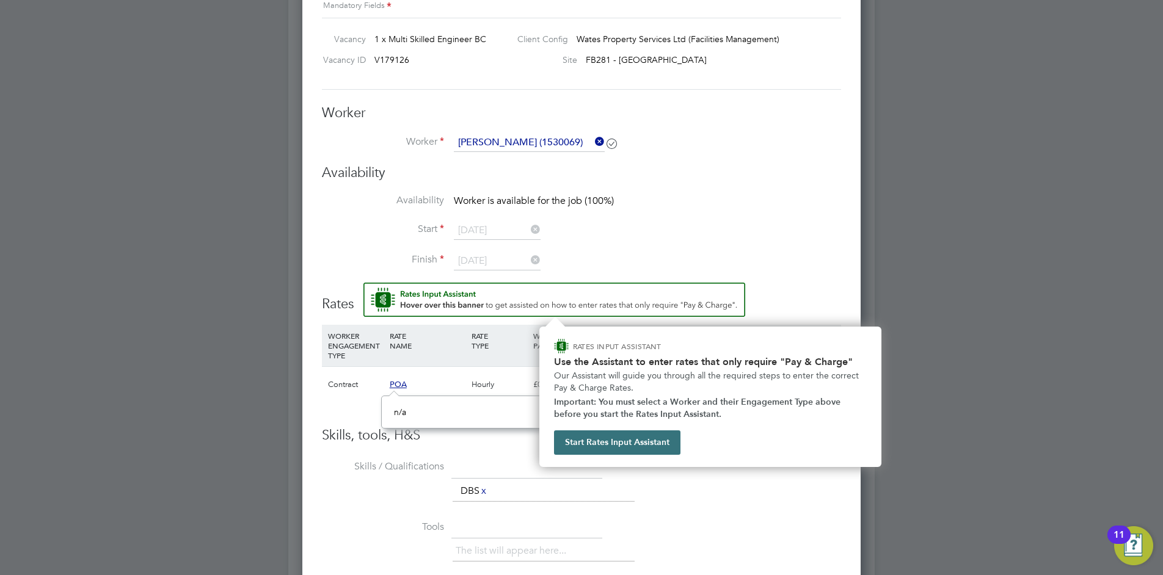
click at [613, 449] on button "Start Rates Input Assistant" at bounding box center [617, 443] width 126 height 24
click at [707, 204] on li "Availability Worker is available for the job (100%)" at bounding box center [581, 207] width 519 height 27
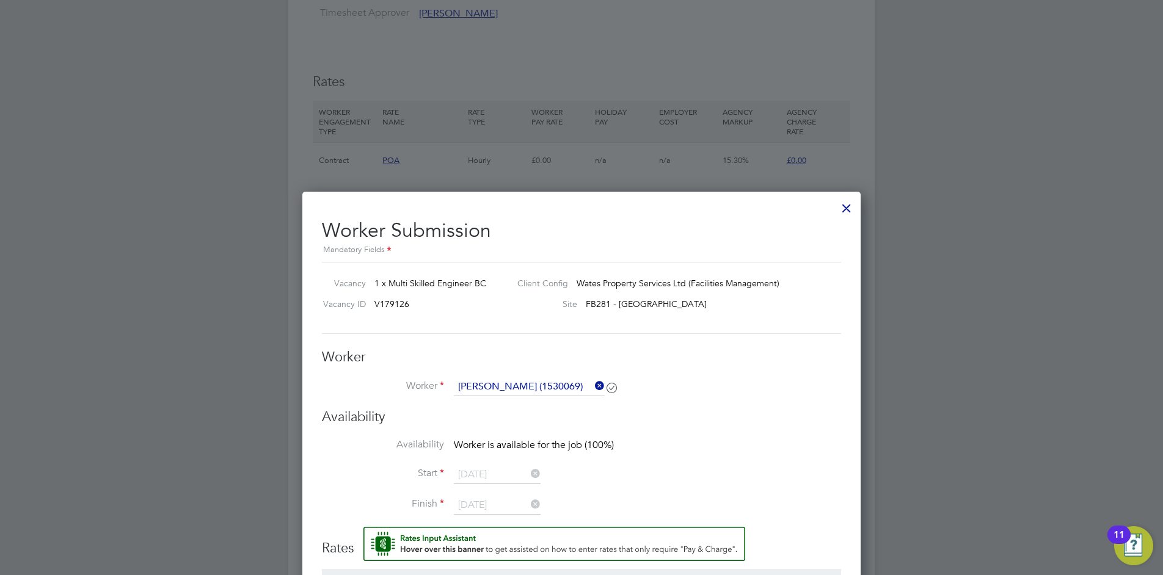
scroll to position [649, 0]
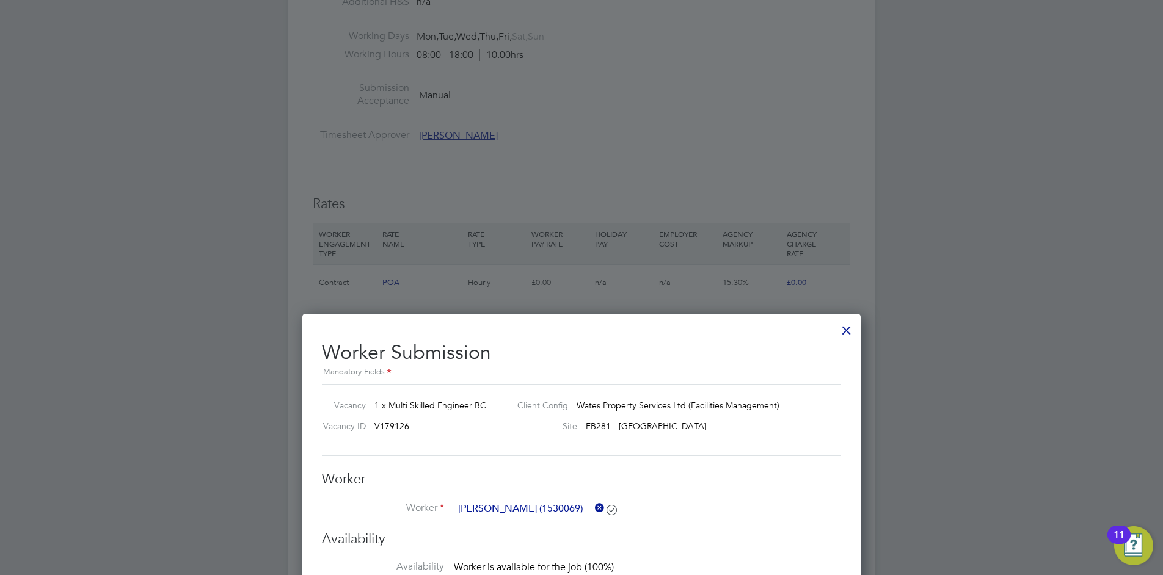
click at [852, 330] on div at bounding box center [846, 327] width 22 height 22
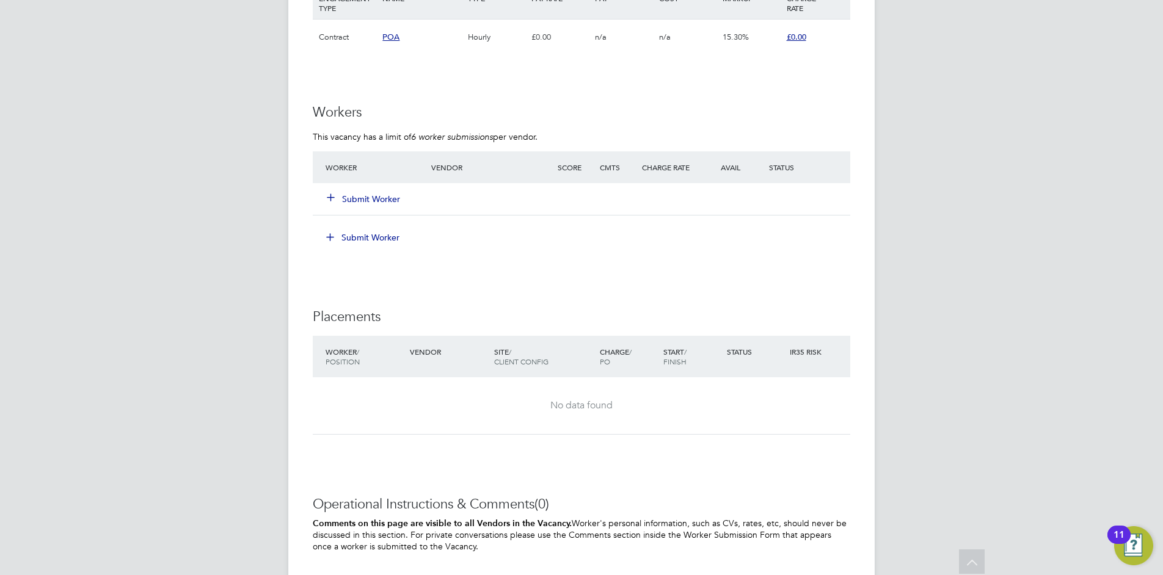
scroll to position [916, 0]
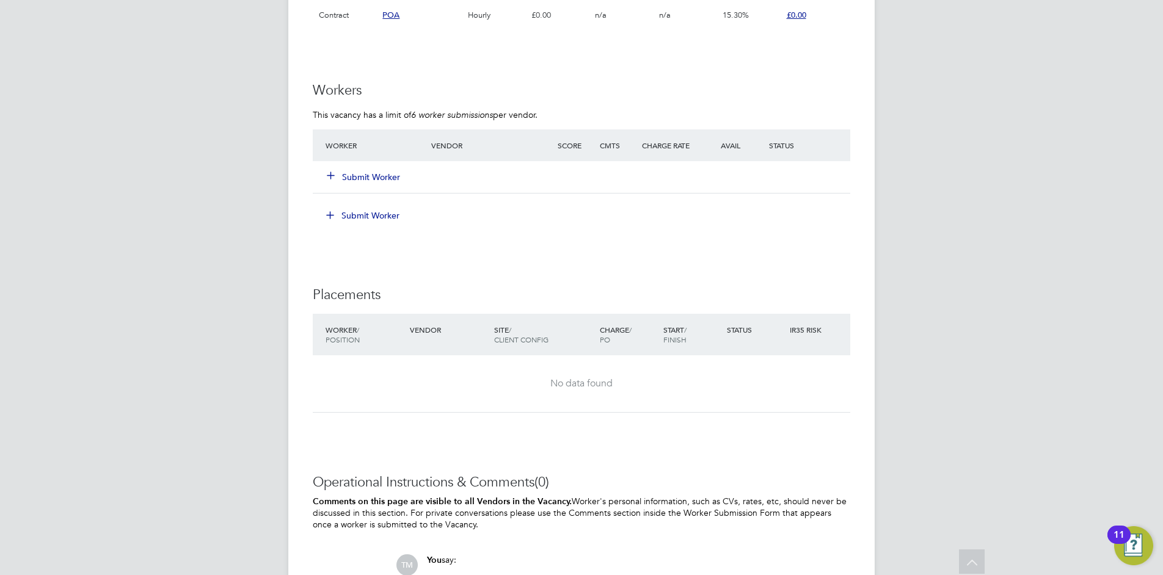
click at [366, 176] on button "Submit Worker" at bounding box center [363, 177] width 73 height 12
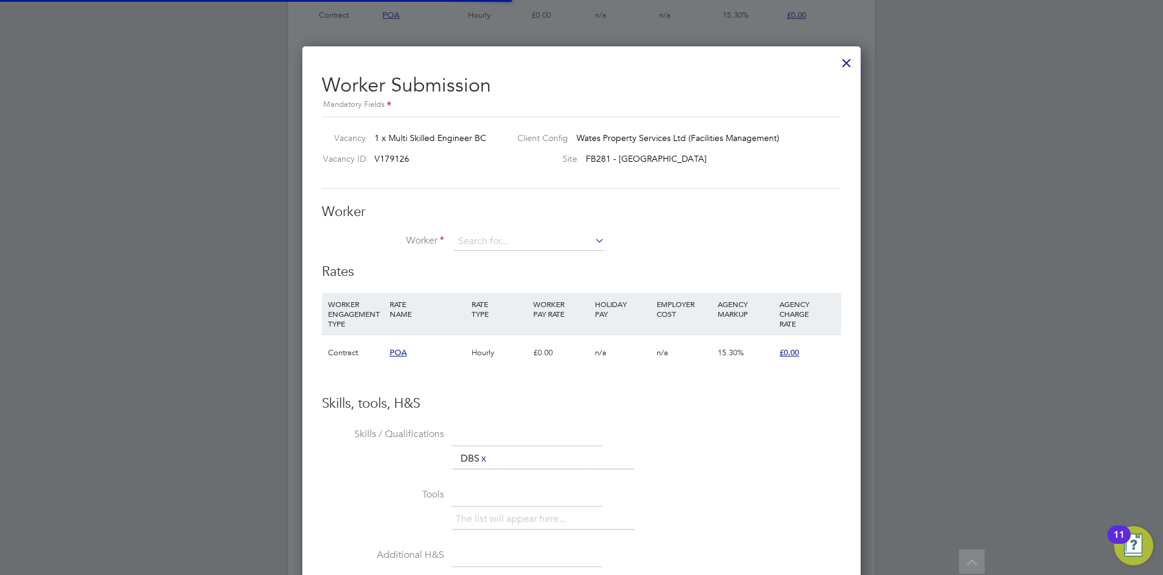
scroll to position [741, 559]
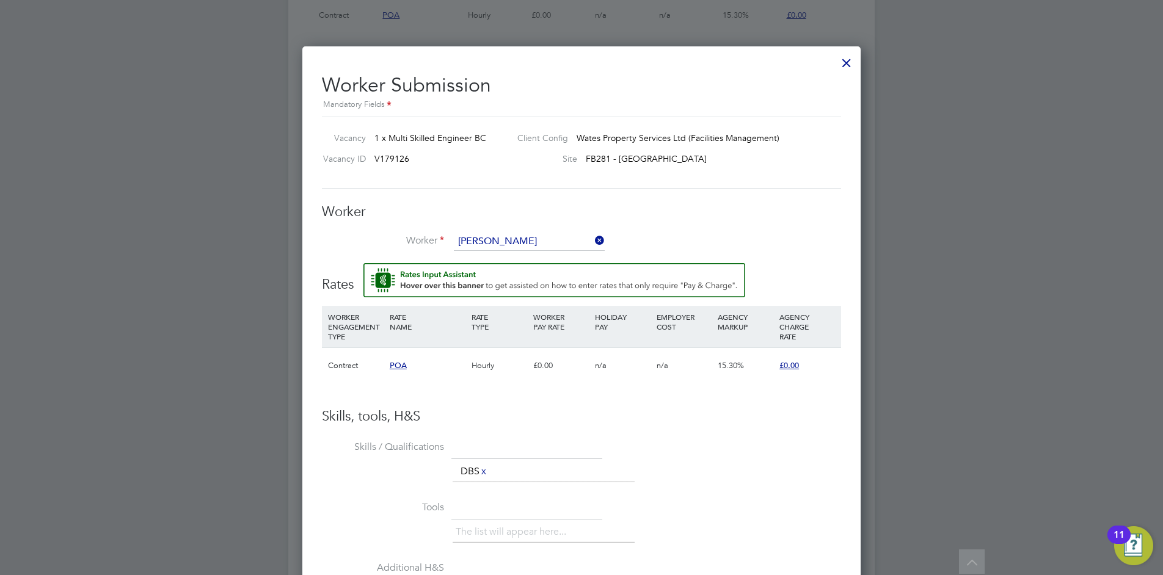
click at [567, 252] on li "Gary Cur ley (1530069)" at bounding box center [529, 259] width 152 height 16
type input "Gary Curley (1530069)"
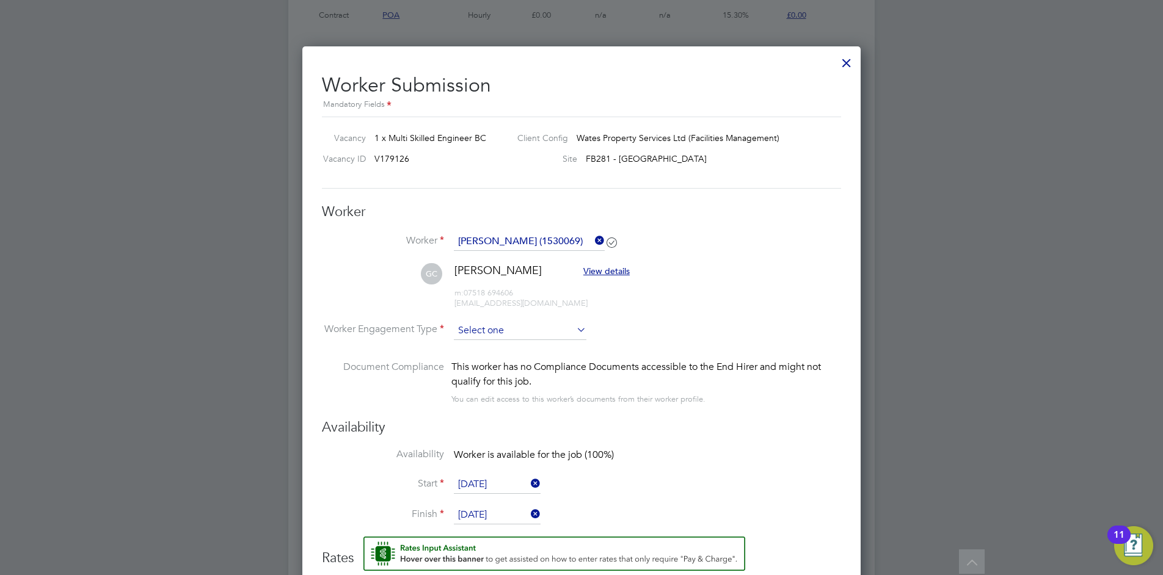
click at [522, 335] on input at bounding box center [520, 331] width 133 height 18
click at [524, 364] on li "PAYE" at bounding box center [520, 363] width 134 height 16
type input "PAYE"
click at [843, 63] on div at bounding box center [846, 60] width 22 height 22
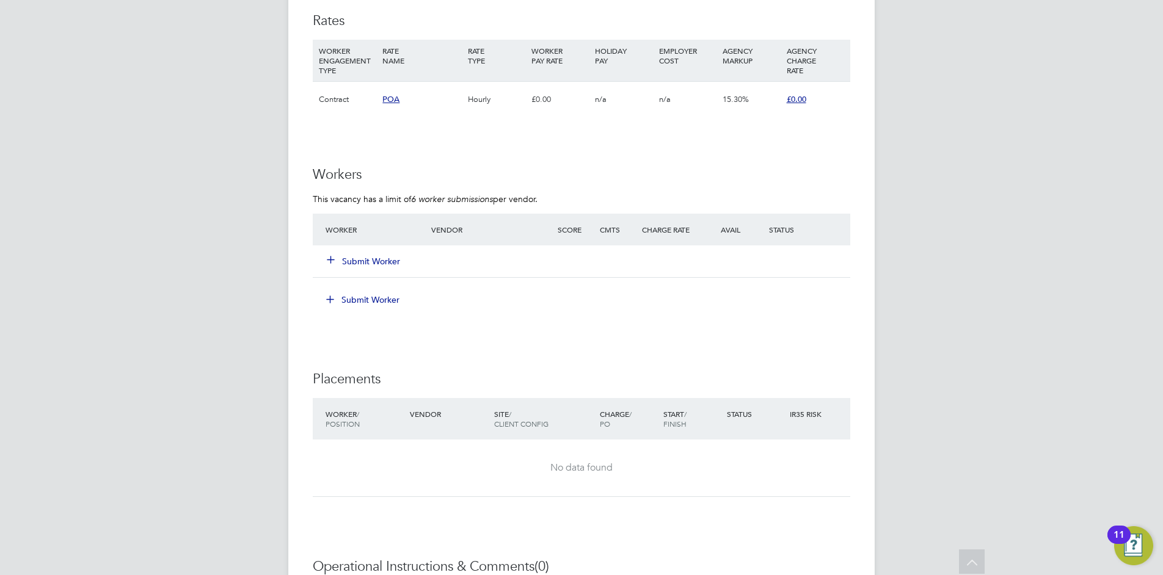
click at [377, 259] on button "Submit Worker" at bounding box center [363, 261] width 73 height 12
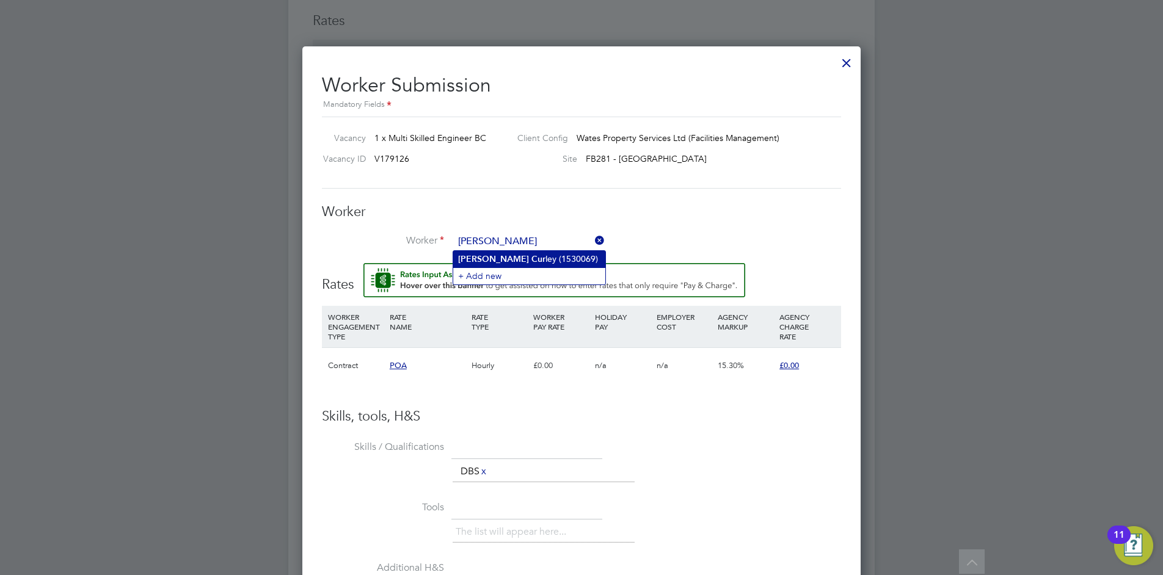
click at [536, 256] on li "Gary Cur ley (1530069)" at bounding box center [529, 259] width 152 height 16
type input "Gary Curley (1530069)"
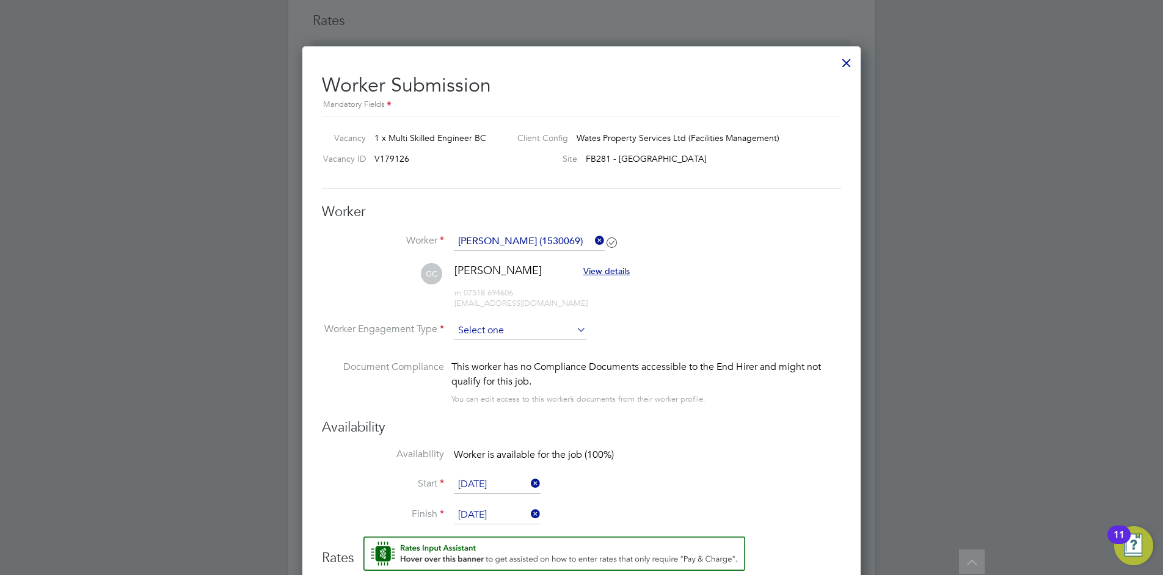
click at [543, 330] on input at bounding box center [520, 331] width 133 height 18
drag, startPoint x: 526, startPoint y: 361, endPoint x: 609, endPoint y: 350, distance: 83.8
click at [526, 362] on li "PAYE" at bounding box center [520, 363] width 134 height 16
type input "PAYE"
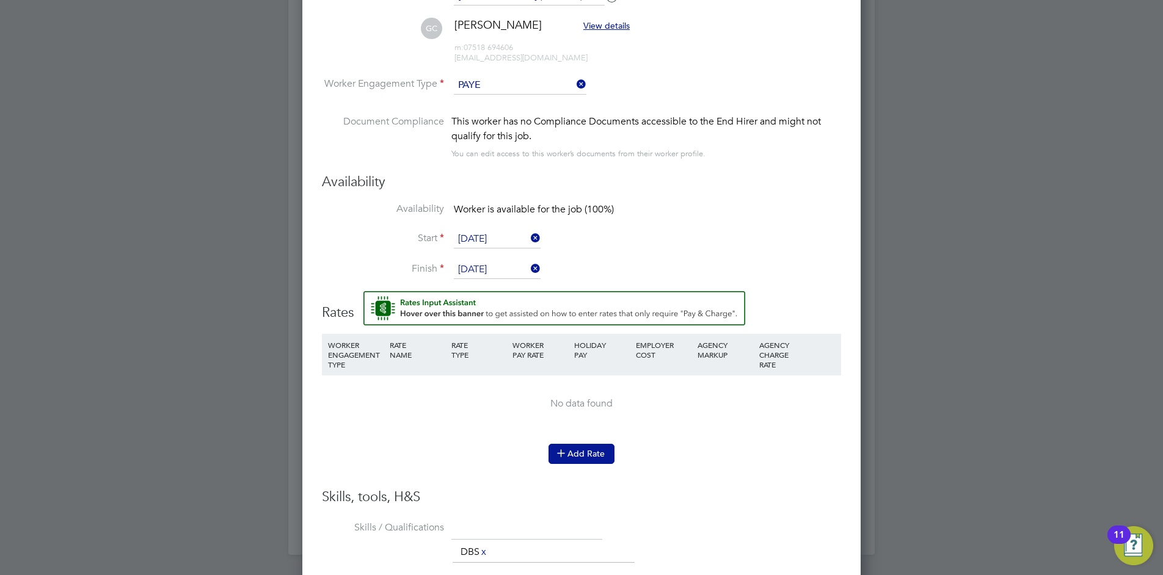
click at [595, 449] on button "Add Rate" at bounding box center [581, 454] width 66 height 20
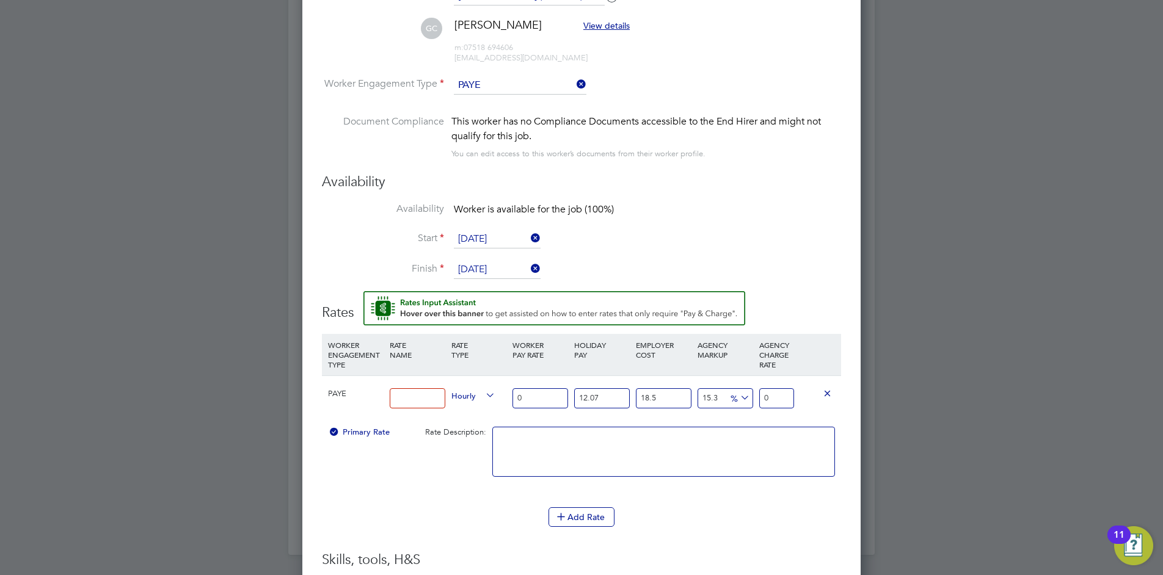
click at [424, 397] on input at bounding box center [418, 398] width 56 height 20
type input "Basic"
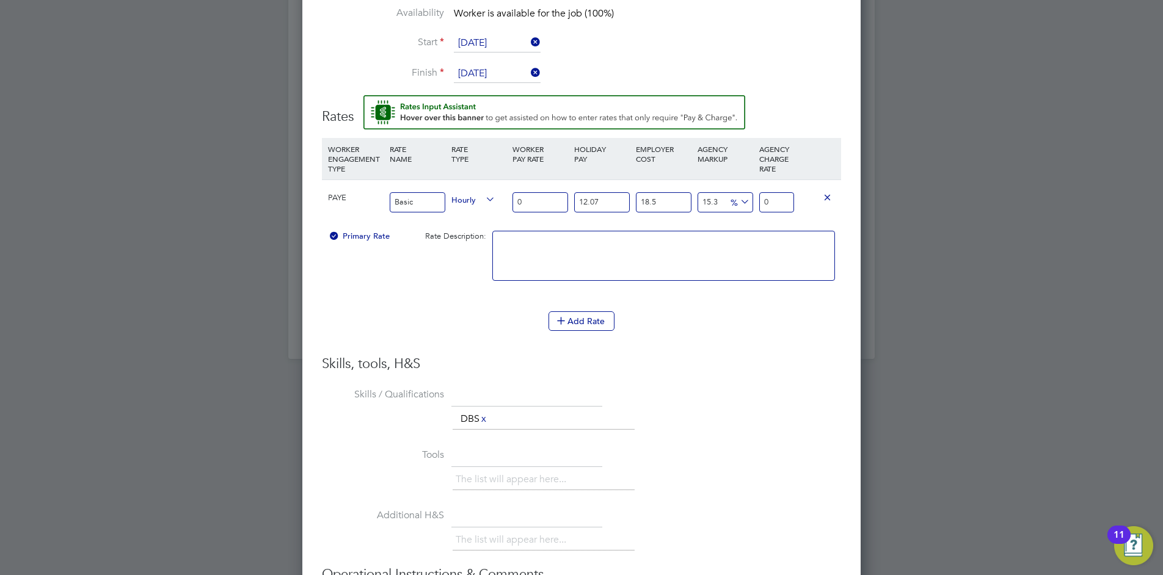
drag, startPoint x: 555, startPoint y: 194, endPoint x: 457, endPoint y: 213, distance: 99.4
click at [459, 213] on div "PAYE Basic Hourly 0 12.07 n/a 18.5 n/a 15.3 0 % 0" at bounding box center [581, 202] width 519 height 45
type input "1"
type input "1.5312180135"
type input "15"
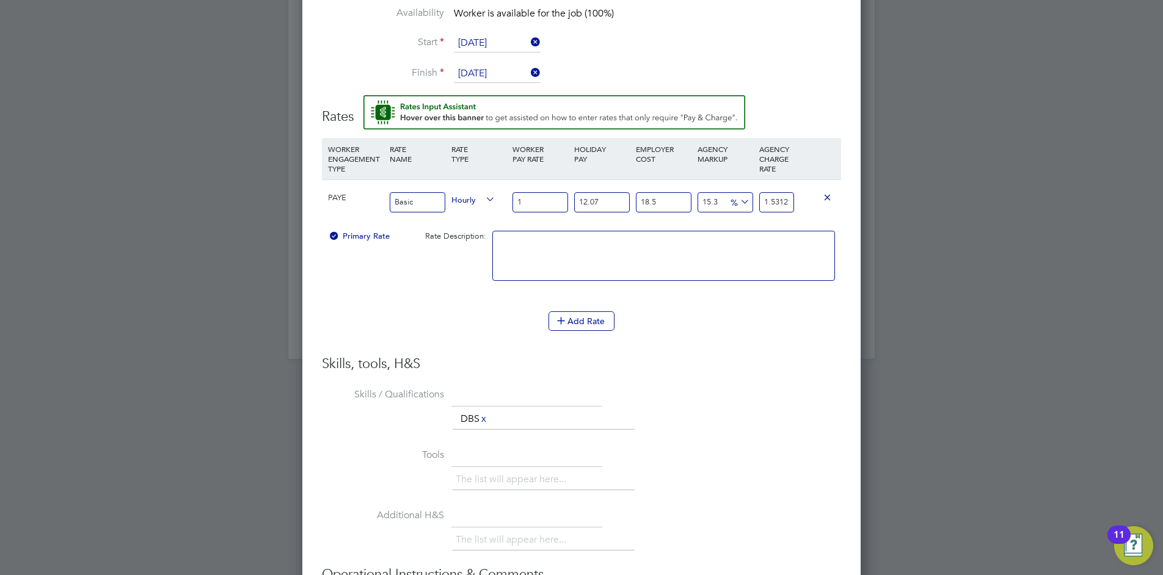
type input "22.9682702025"
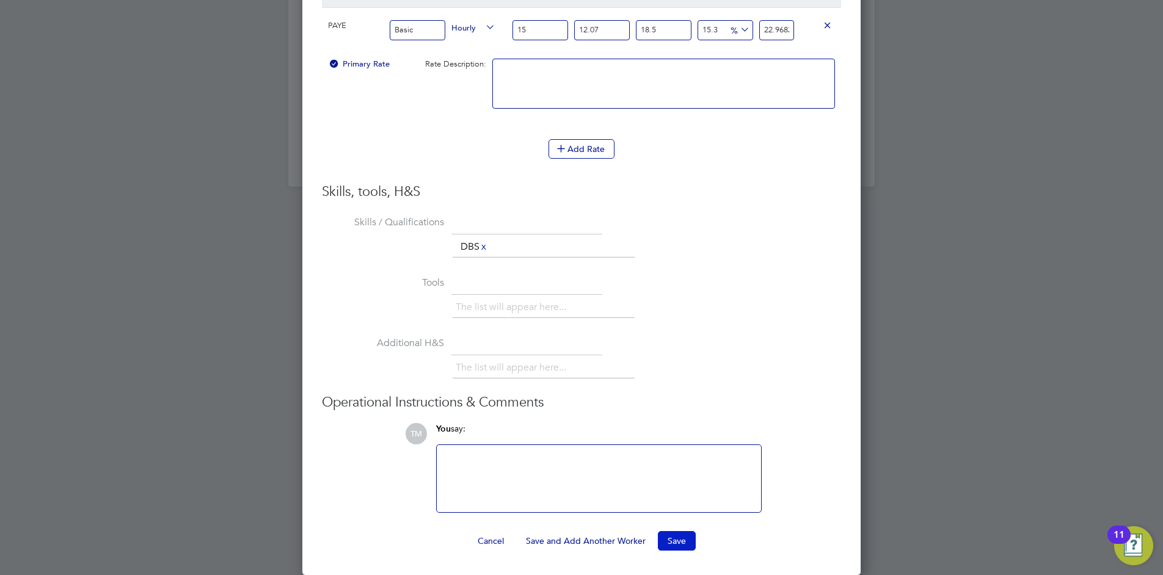
type input "15"
click at [669, 538] on button "Save" at bounding box center [677, 541] width 38 height 20
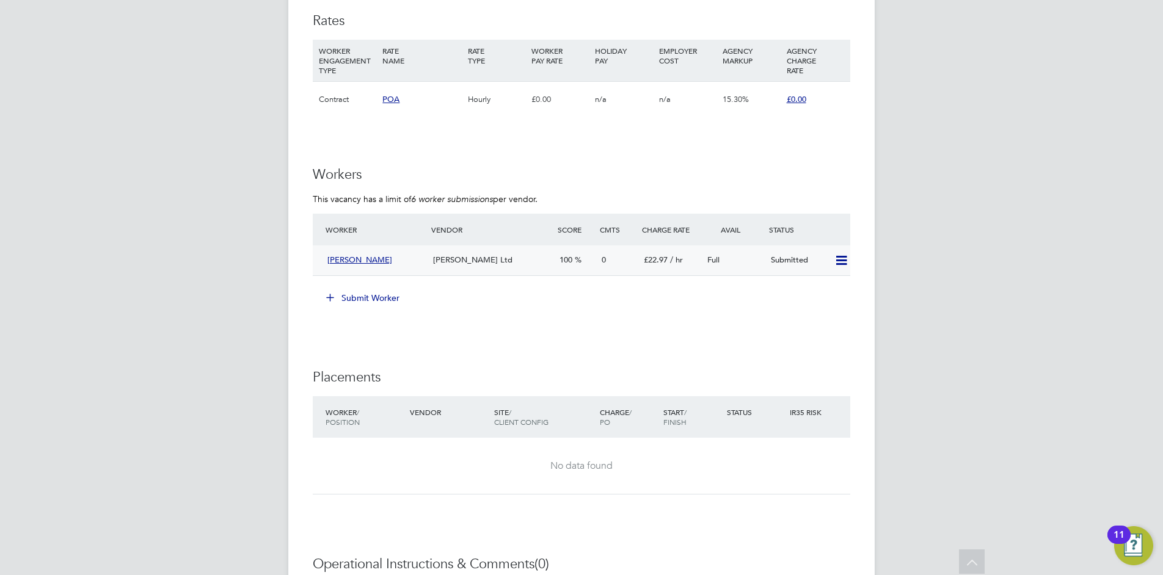
click at [837, 260] on icon at bounding box center [841, 261] width 15 height 10
click at [354, 260] on span "Gary Curley" at bounding box center [359, 260] width 65 height 10
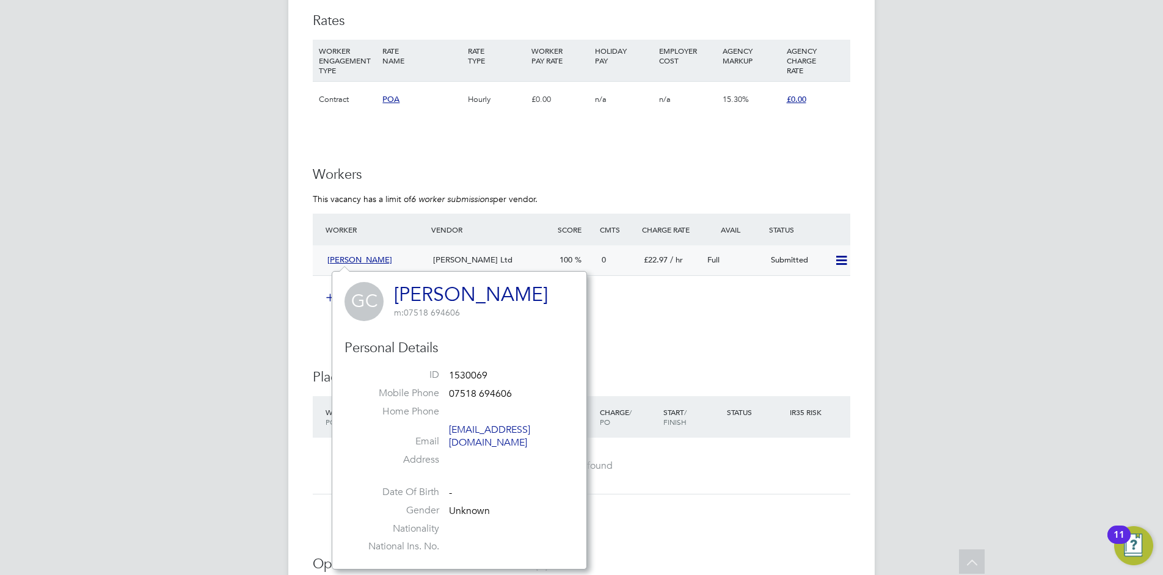
click at [676, 253] on div "£22.97 / hr" at bounding box center [671, 260] width 64 height 20
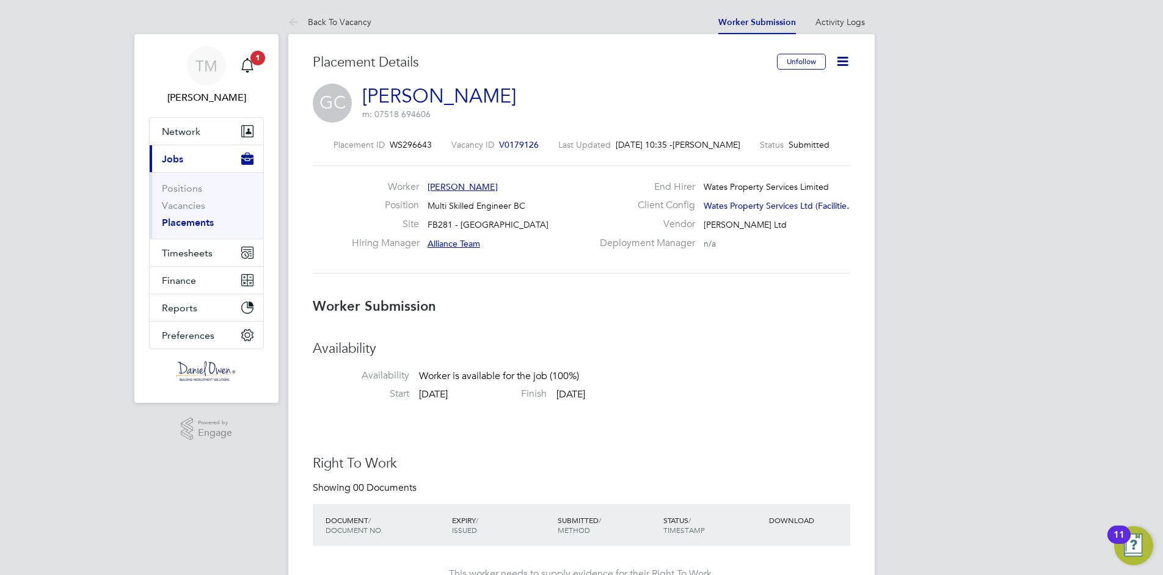
click at [845, 63] on icon at bounding box center [842, 61] width 15 height 15
click at [784, 85] on li "Edit Worker Submission e" at bounding box center [791, 90] width 113 height 17
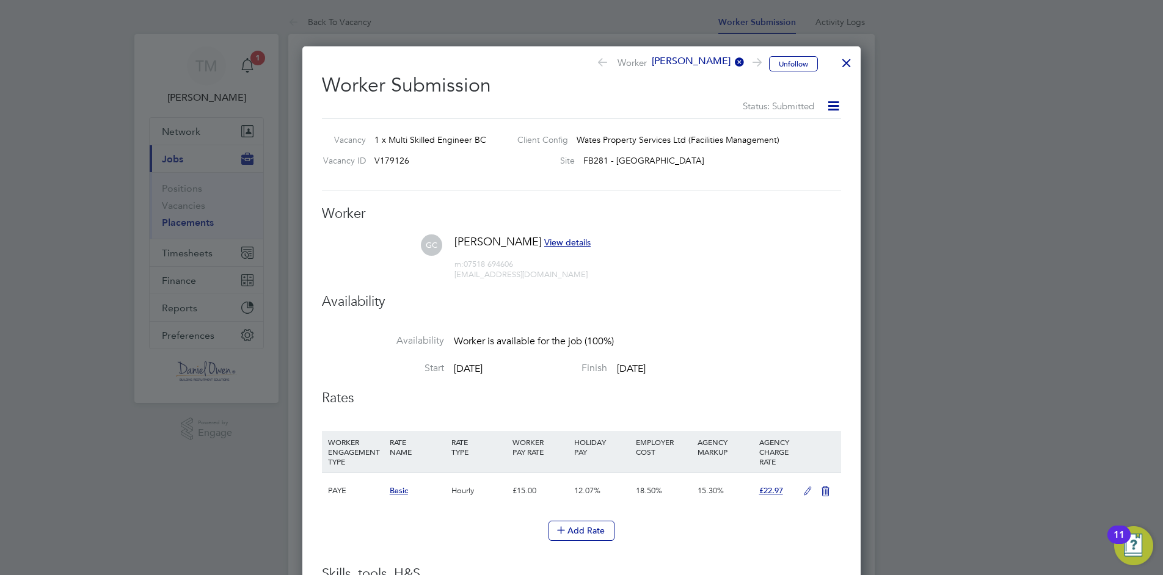
click at [605, 58] on icon at bounding box center [600, 64] width 9 height 12
click at [838, 60] on div at bounding box center [846, 60] width 22 height 22
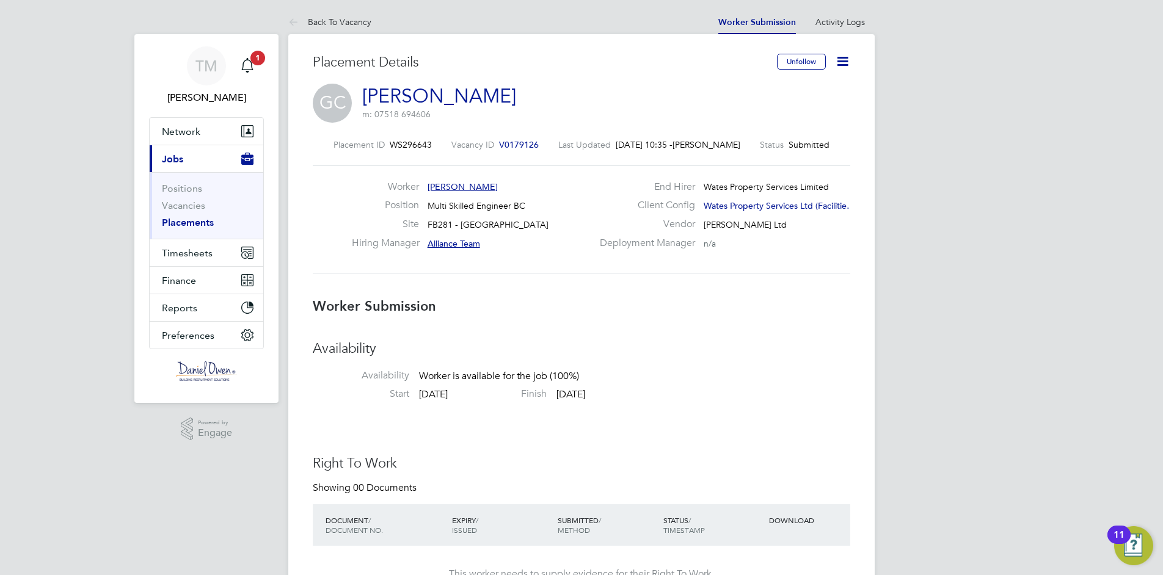
scroll to position [36, 85]
